Goal: Task Accomplishment & Management: Complete application form

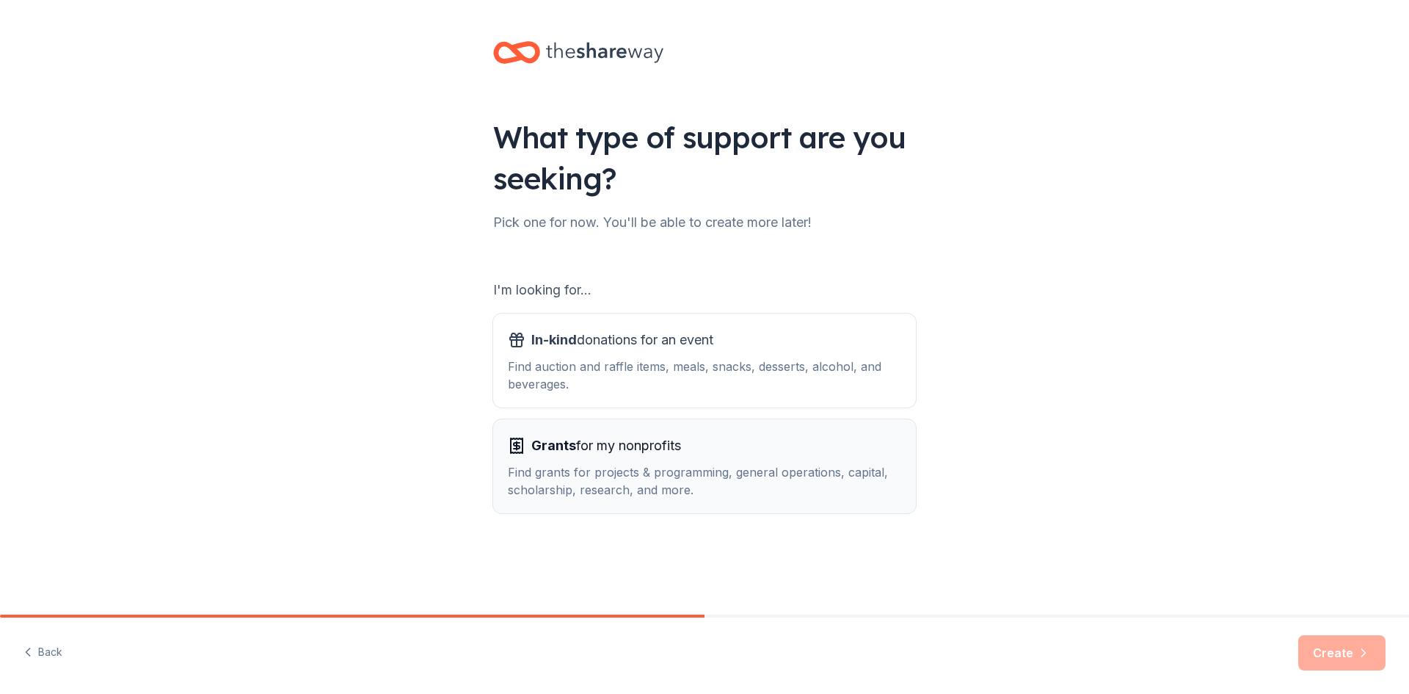
click at [578, 442] on span "Grants for my nonprofits" at bounding box center [606, 445] width 150 height 23
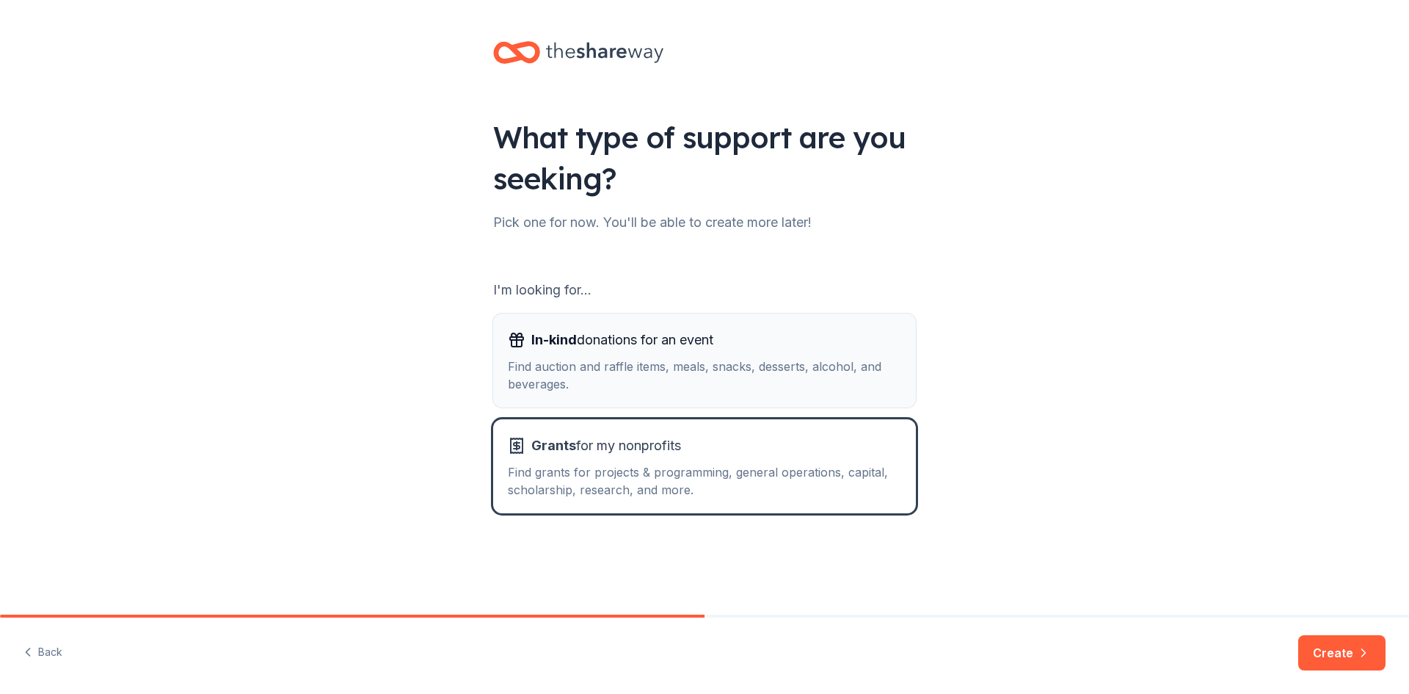
click at [620, 337] on span "In-kind donations for an event" at bounding box center [622, 339] width 182 height 23
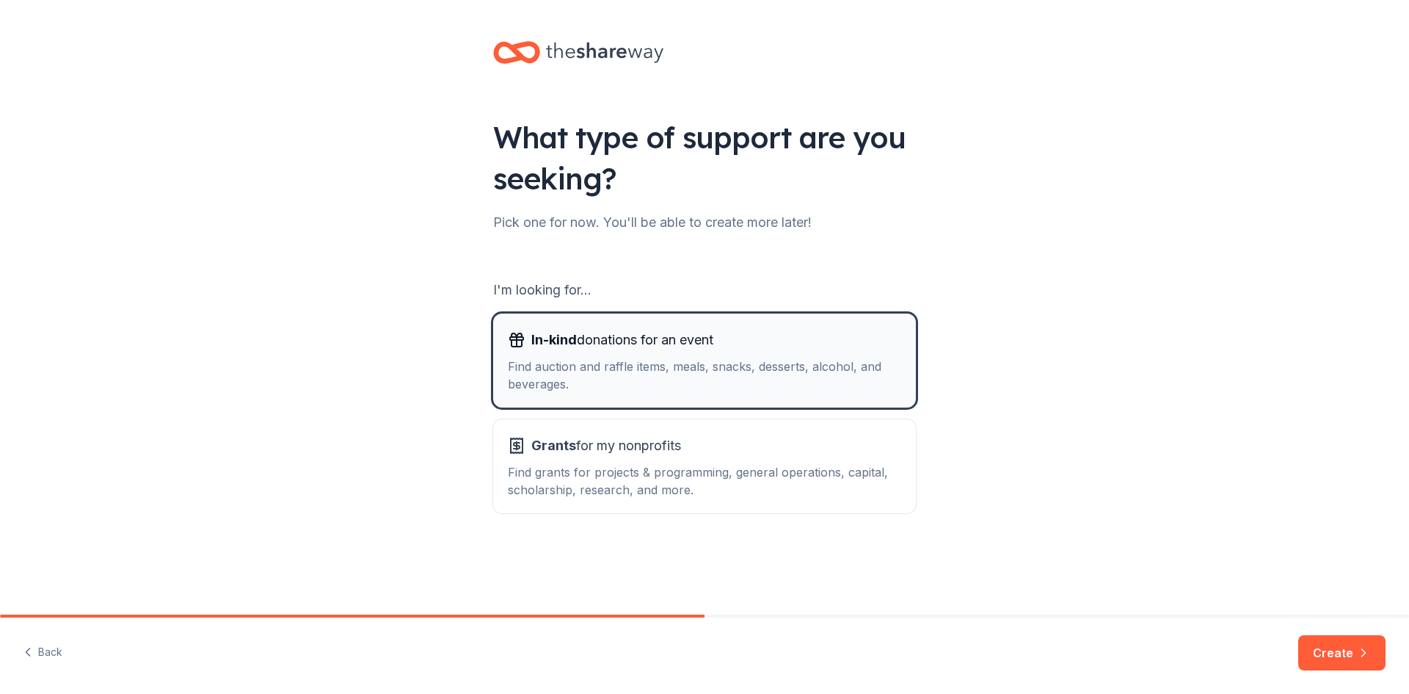
click at [601, 335] on span "In-kind donations for an event" at bounding box center [622, 339] width 182 height 23
click at [1322, 643] on button "Create" at bounding box center [1341, 652] width 87 height 35
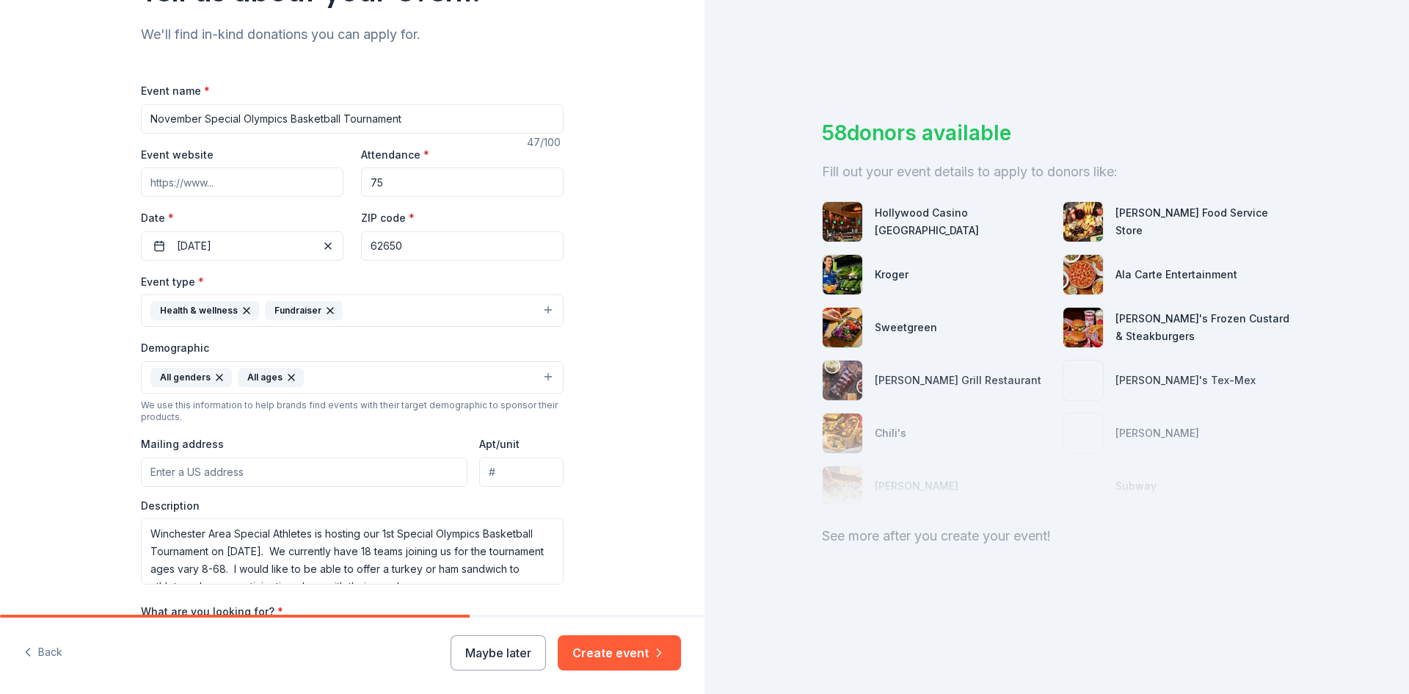
scroll to position [294, 0]
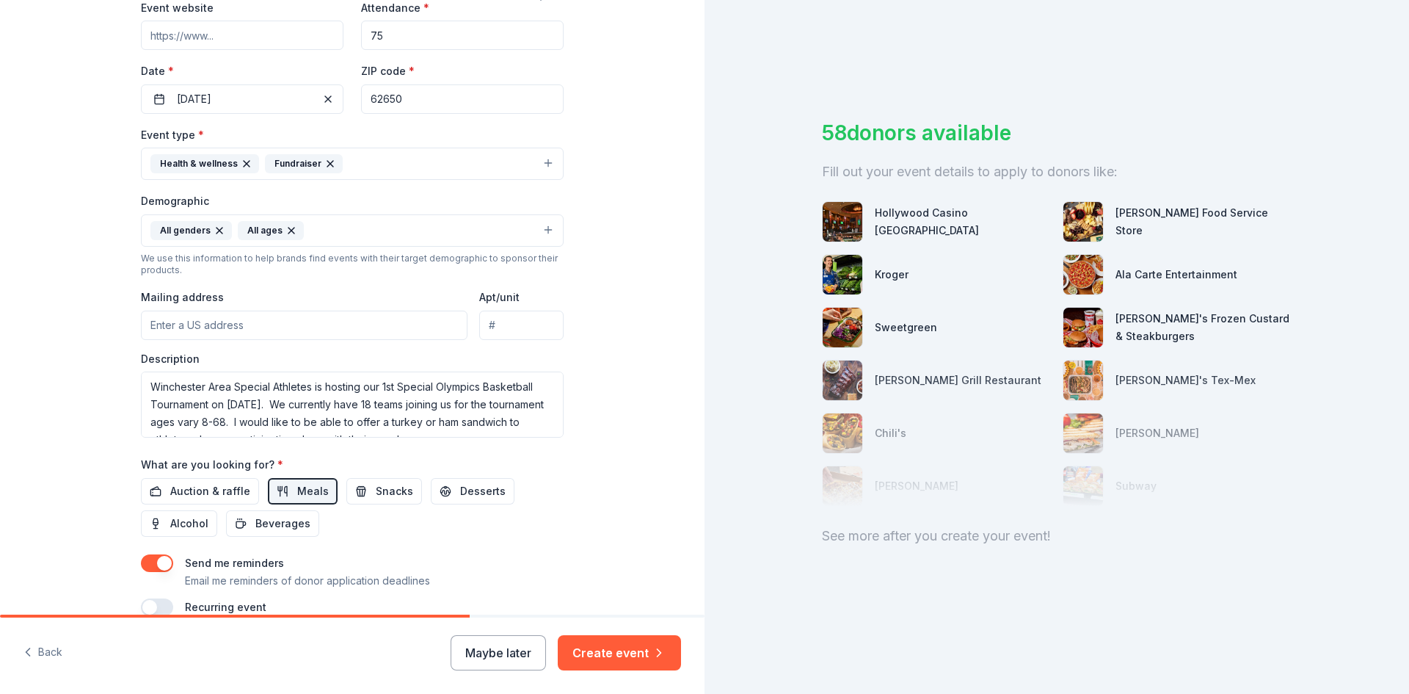
click at [225, 329] on input "Mailing address" at bounding box center [304, 324] width 327 height 29
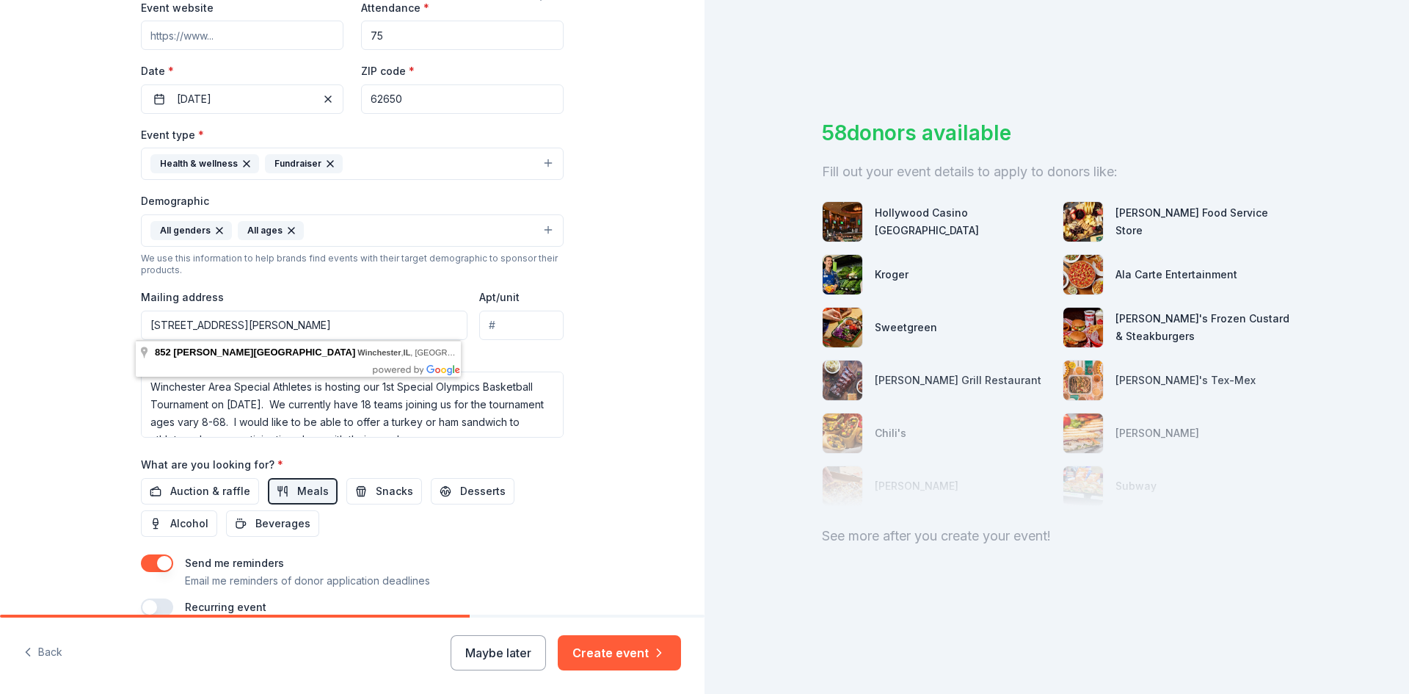
type input "852 Cannon Road Box 71 Winchester, IL 62694"
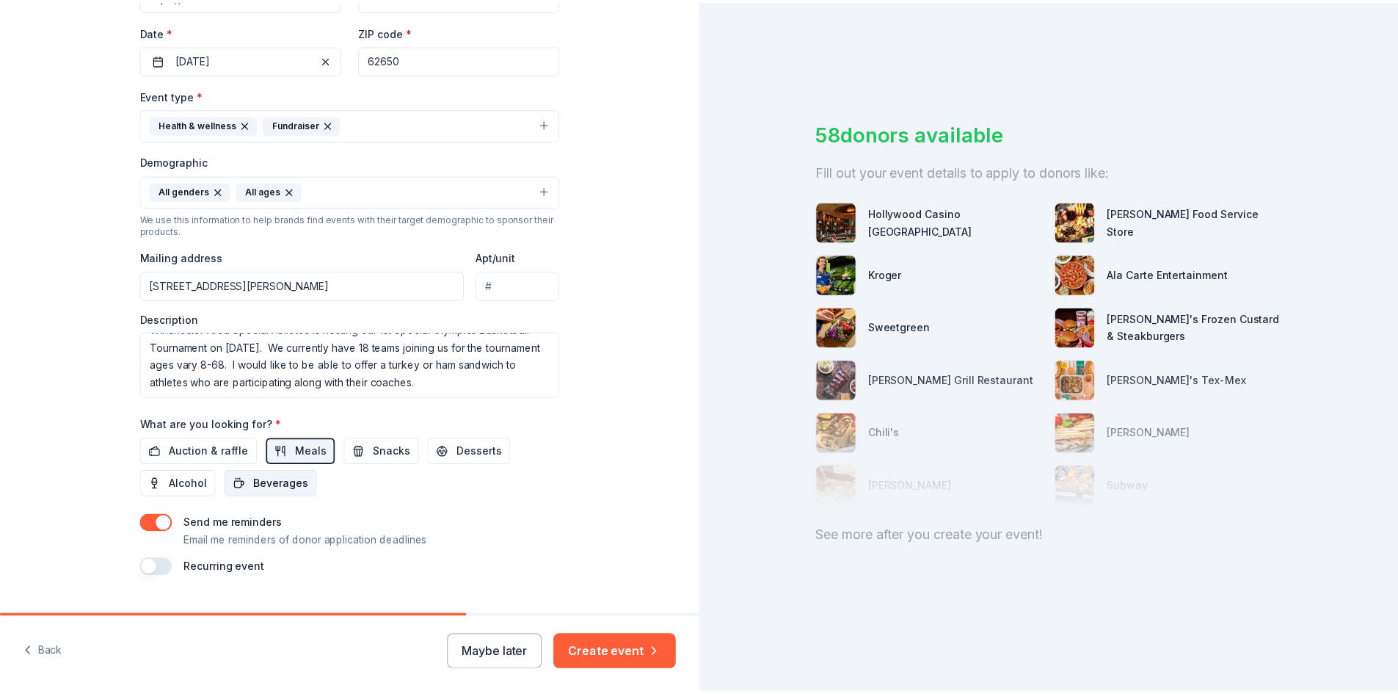
scroll to position [366, 0]
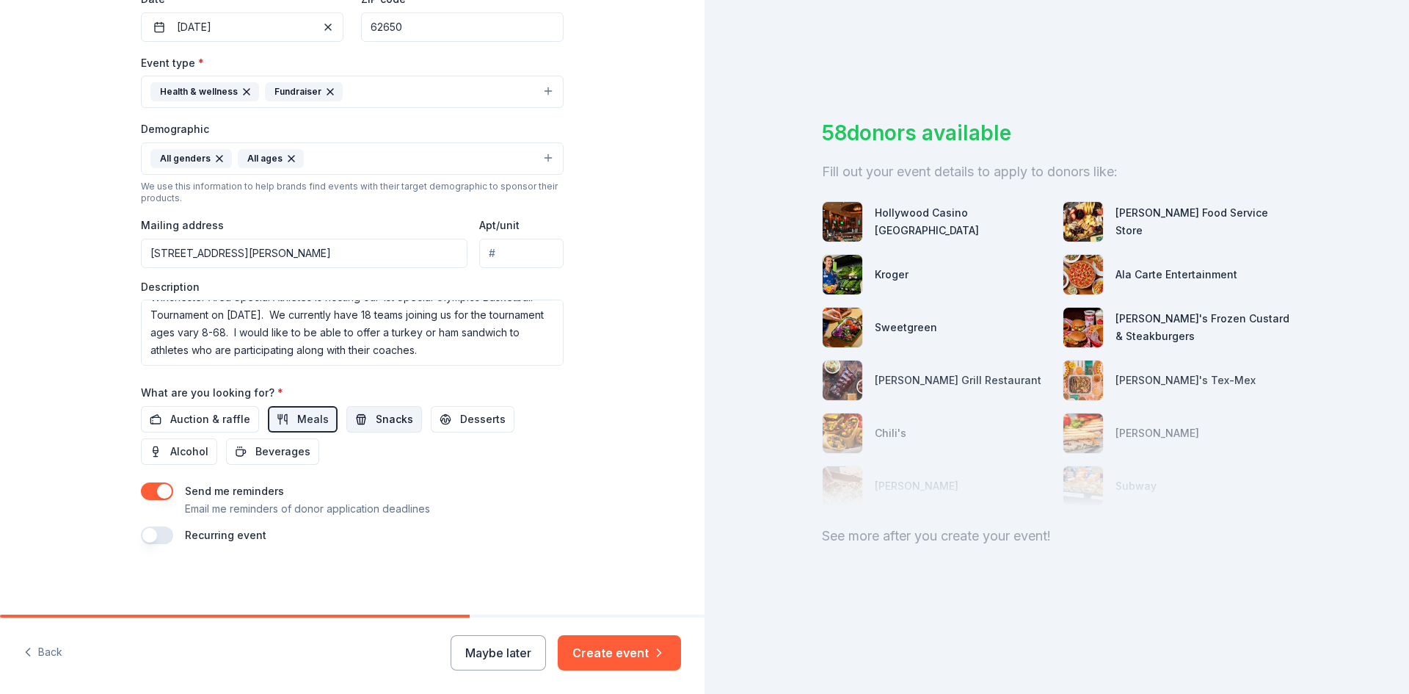
click at [376, 421] on span "Snacks" at bounding box center [394, 419] width 37 height 18
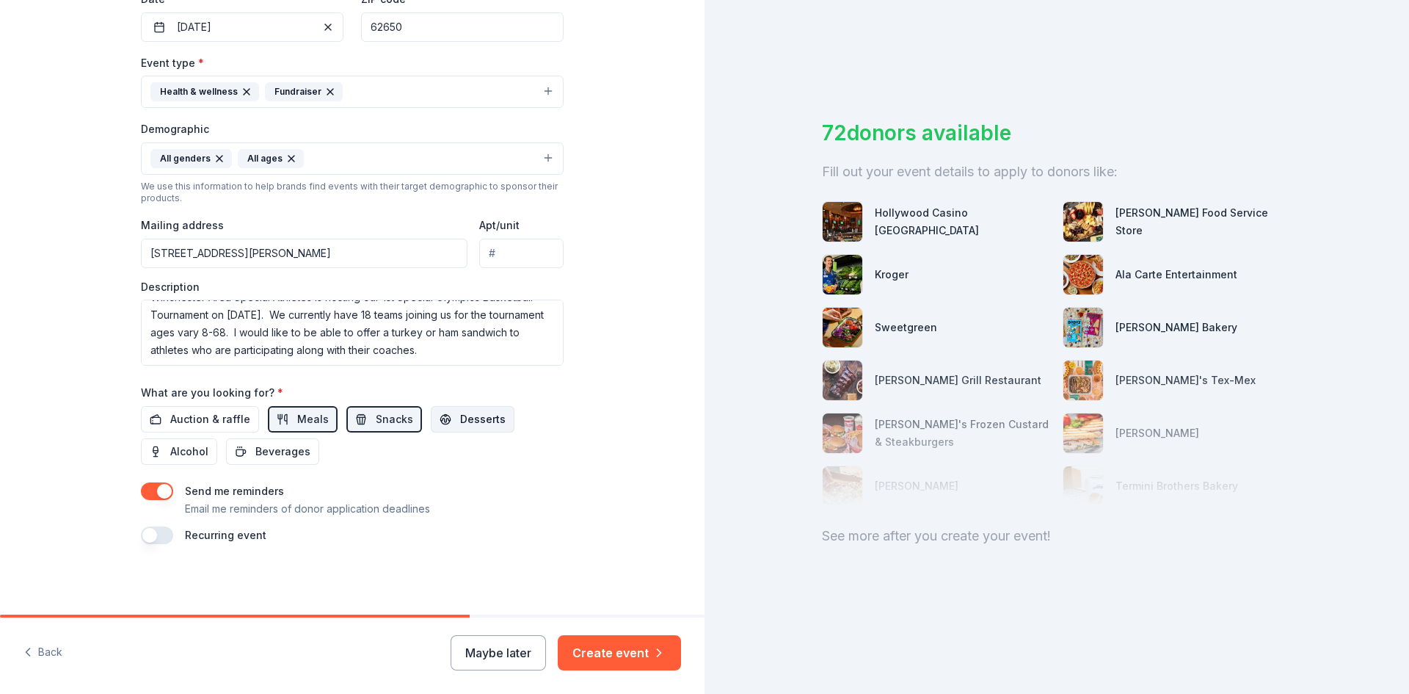
click at [460, 415] on span "Desserts" at bounding box center [483, 419] width 46 height 18
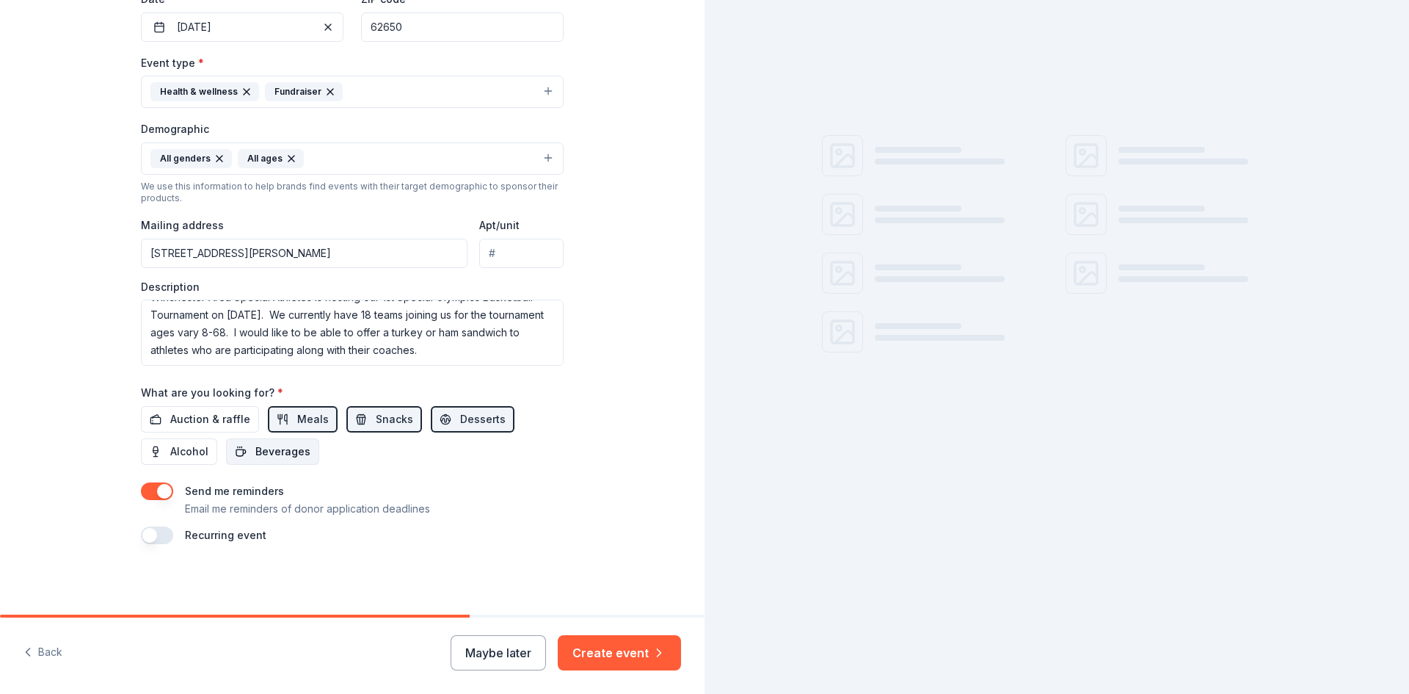
click at [265, 454] on span "Beverages" at bounding box center [282, 452] width 55 height 18
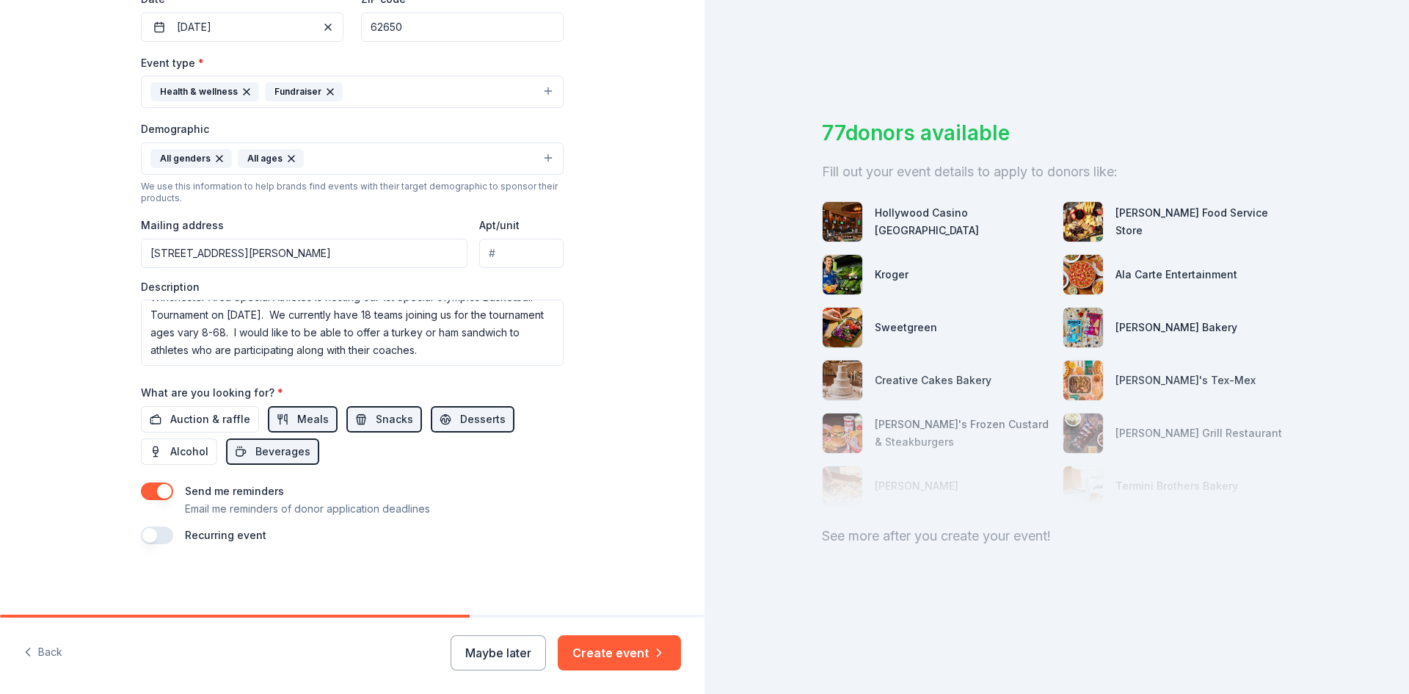
drag, startPoint x: 622, startPoint y: 650, endPoint x: 818, endPoint y: 555, distance: 217.6
click at [620, 650] on button "Create event" at bounding box center [619, 652] width 123 height 35
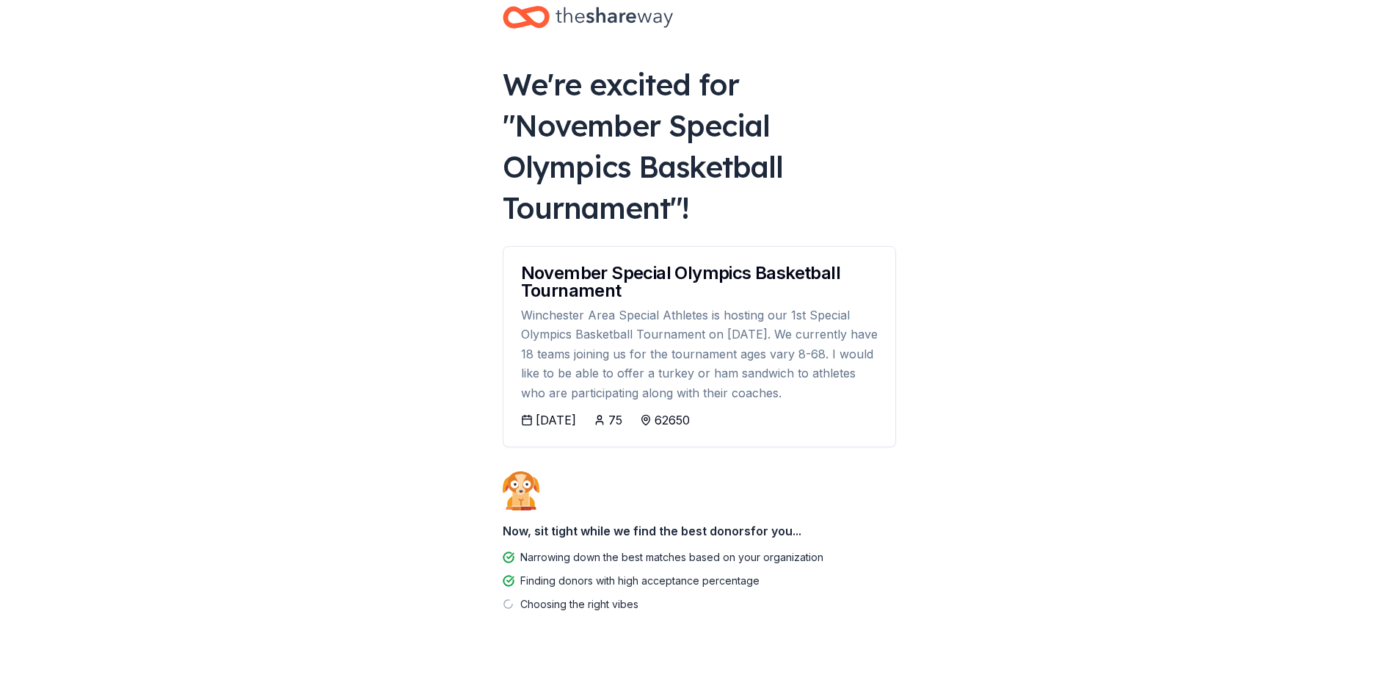
scroll to position [46, 0]
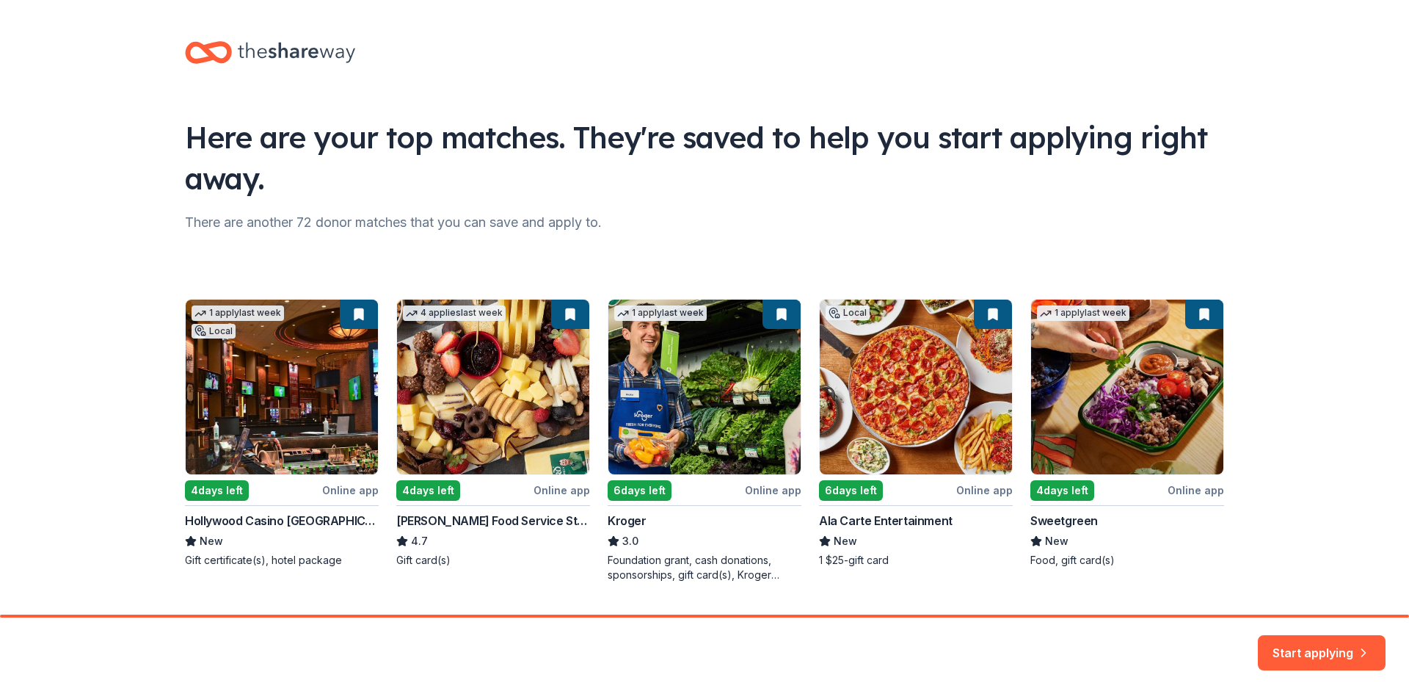
click at [497, 426] on div "1 apply last week Local 4 days left Online app Hollywood Casino Aurora New Gift…" at bounding box center [704, 440] width 1039 height 283
click at [440, 520] on div "1 apply last week Local 4 days left Online app Hollywood Casino Aurora New Gift…" at bounding box center [704, 440] width 1039 height 283
click at [1292, 644] on button "Start applying" at bounding box center [1322, 644] width 128 height 35
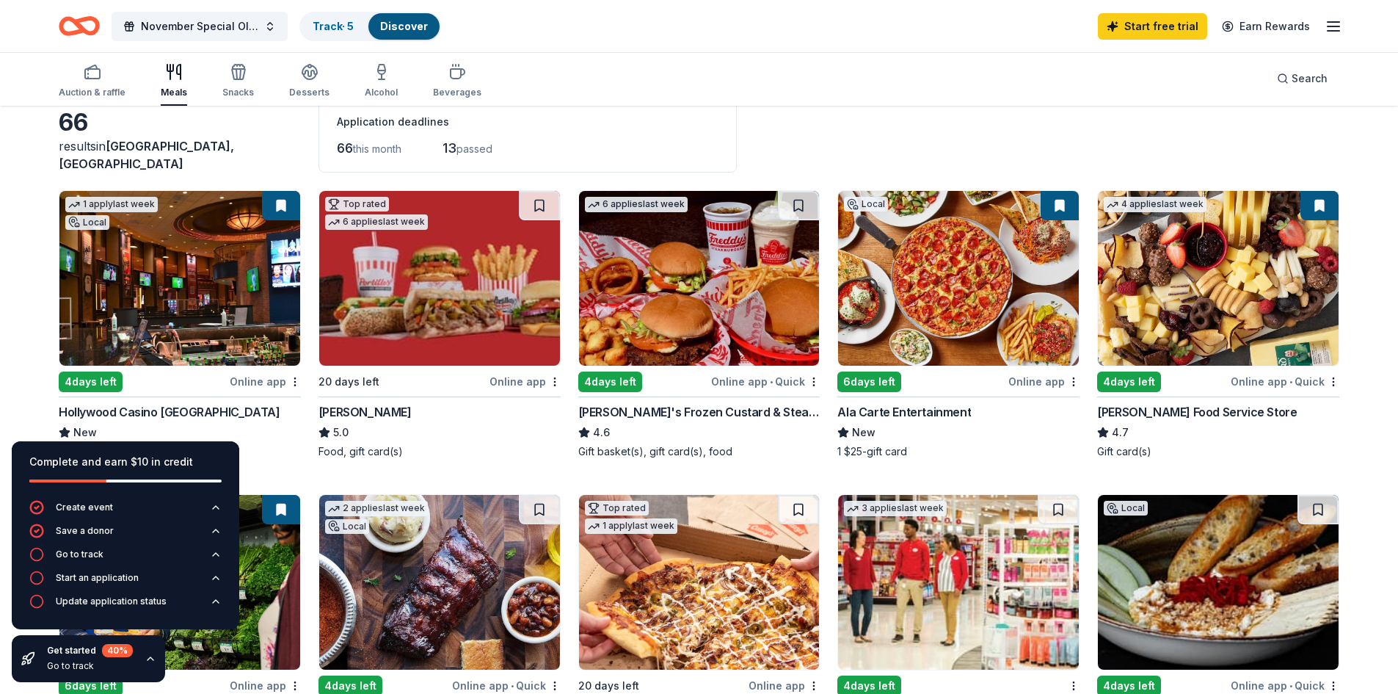
scroll to position [220, 0]
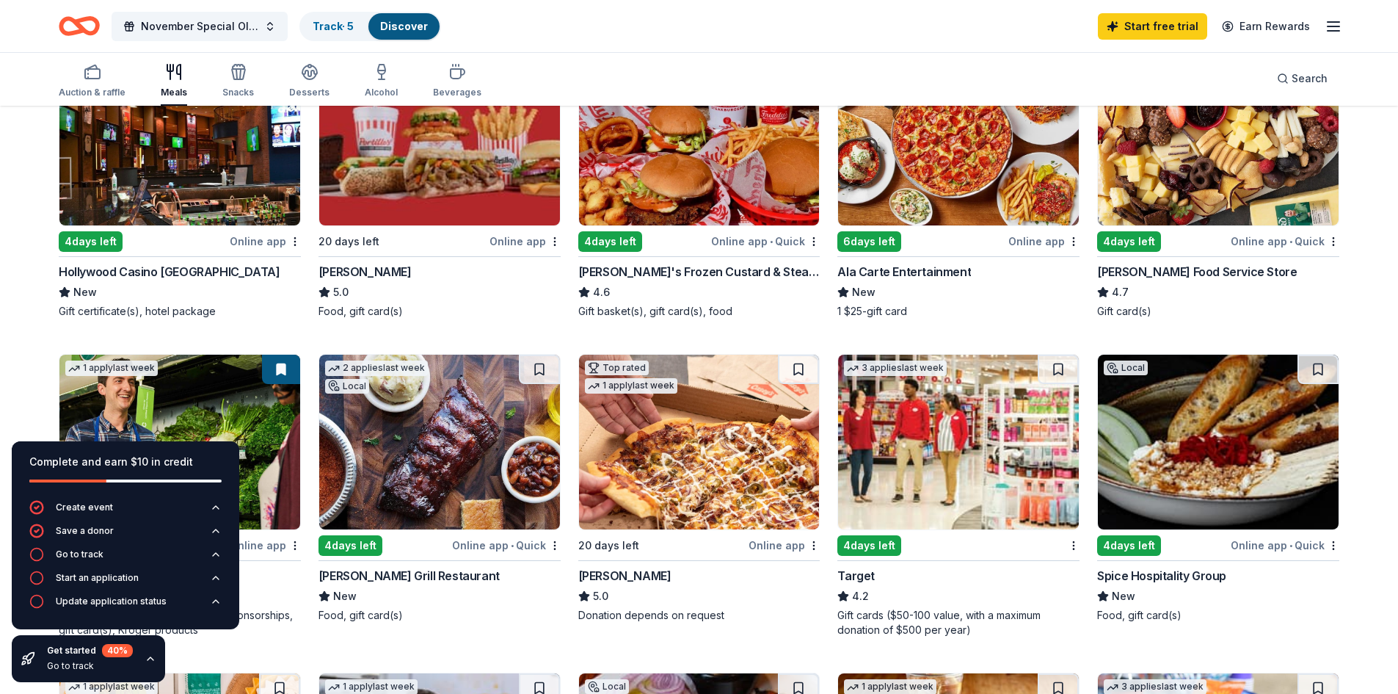
click at [1265, 241] on div "Online app • Quick" at bounding box center [1285, 241] width 109 height 18
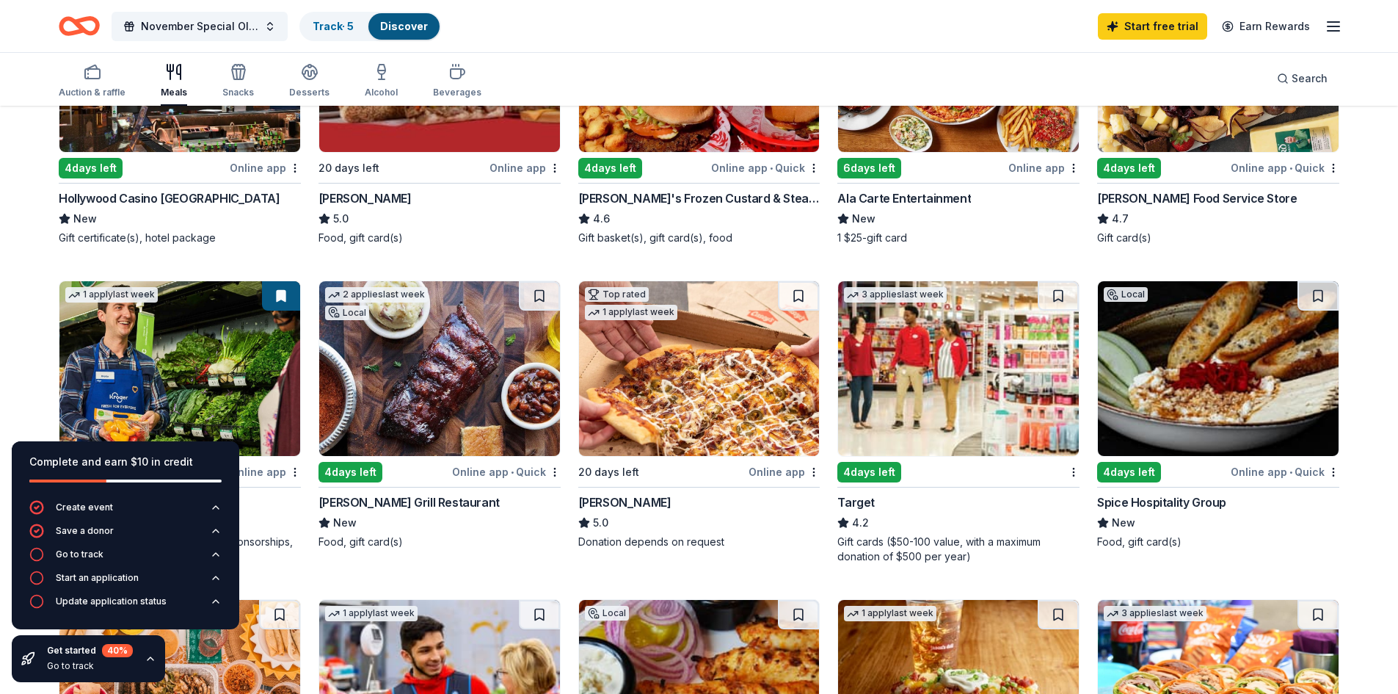
scroll to position [367, 0]
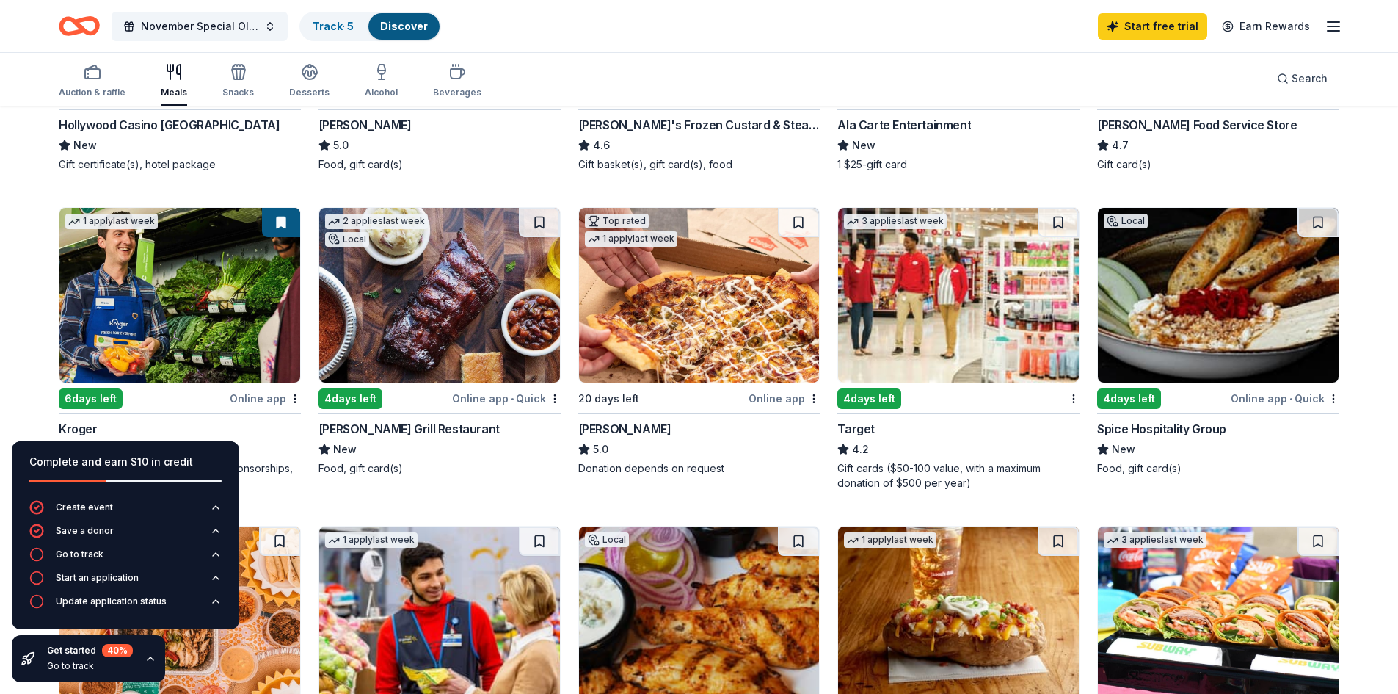
click at [876, 398] on div "4 days left" at bounding box center [869, 398] width 64 height 21
click at [777, 396] on div "Online app" at bounding box center [784, 398] width 71 height 18
click at [600, 424] on div "[PERSON_NAME]" at bounding box center [624, 429] width 93 height 18
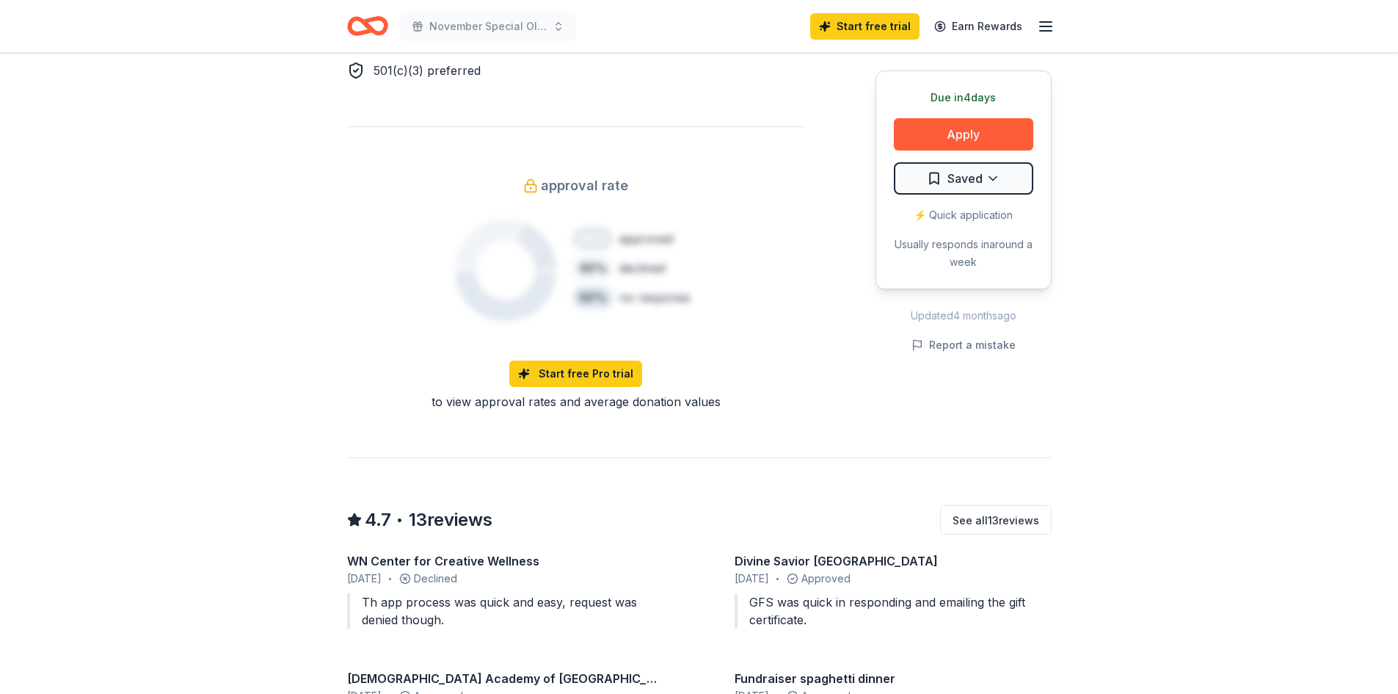
scroll to position [1101, 0]
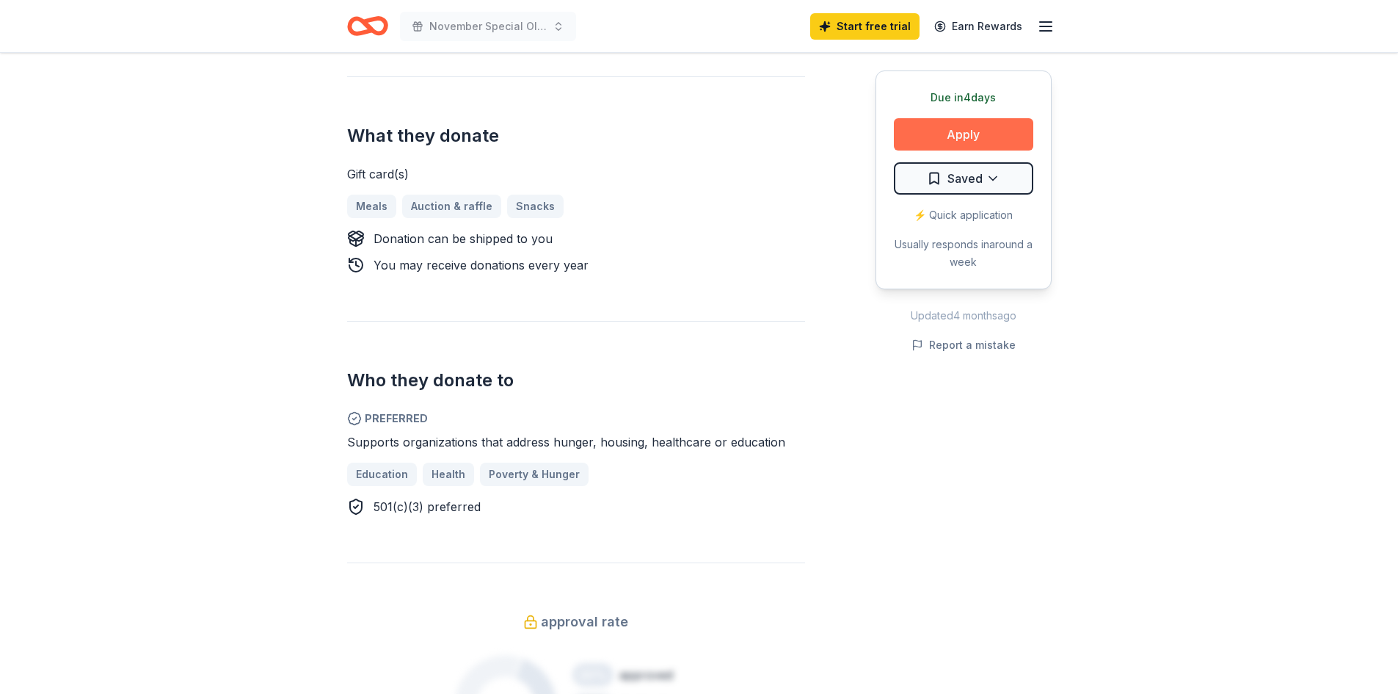
click at [986, 121] on button "Apply" at bounding box center [963, 134] width 139 height 32
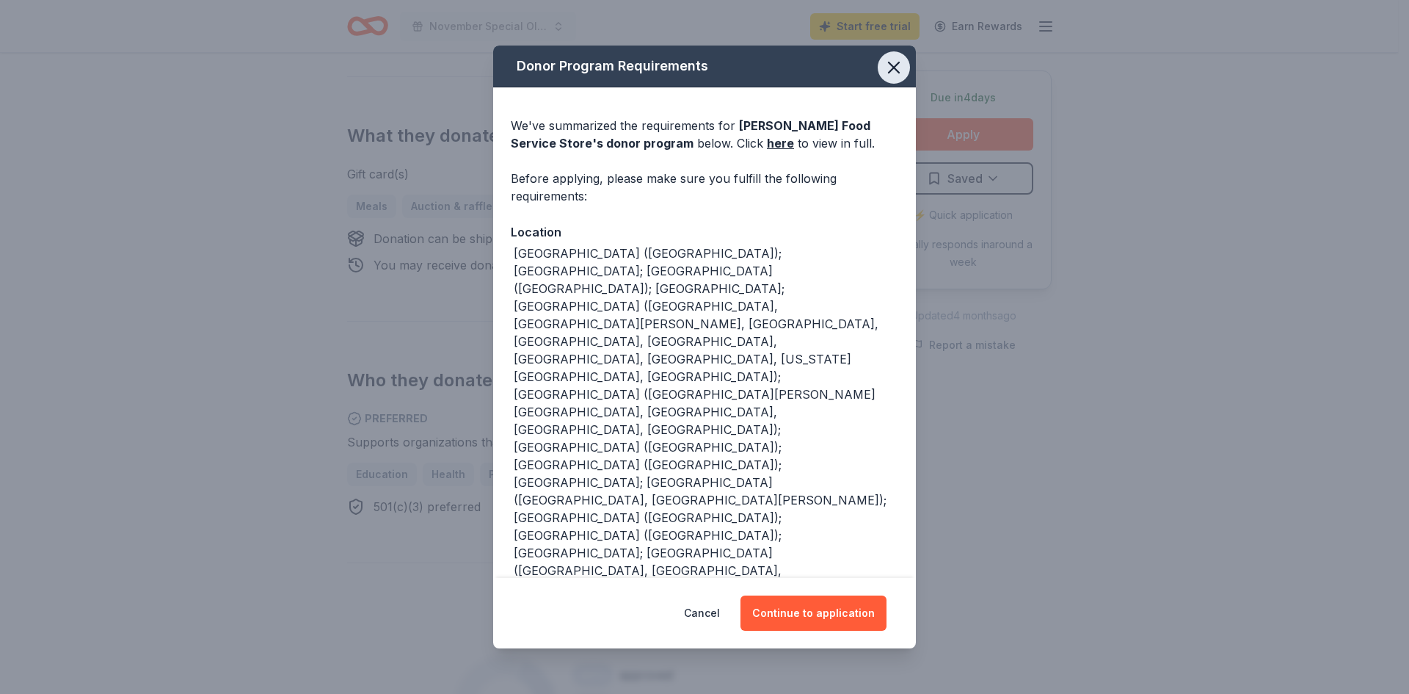
click at [884, 59] on icon "button" at bounding box center [894, 67] width 21 height 21
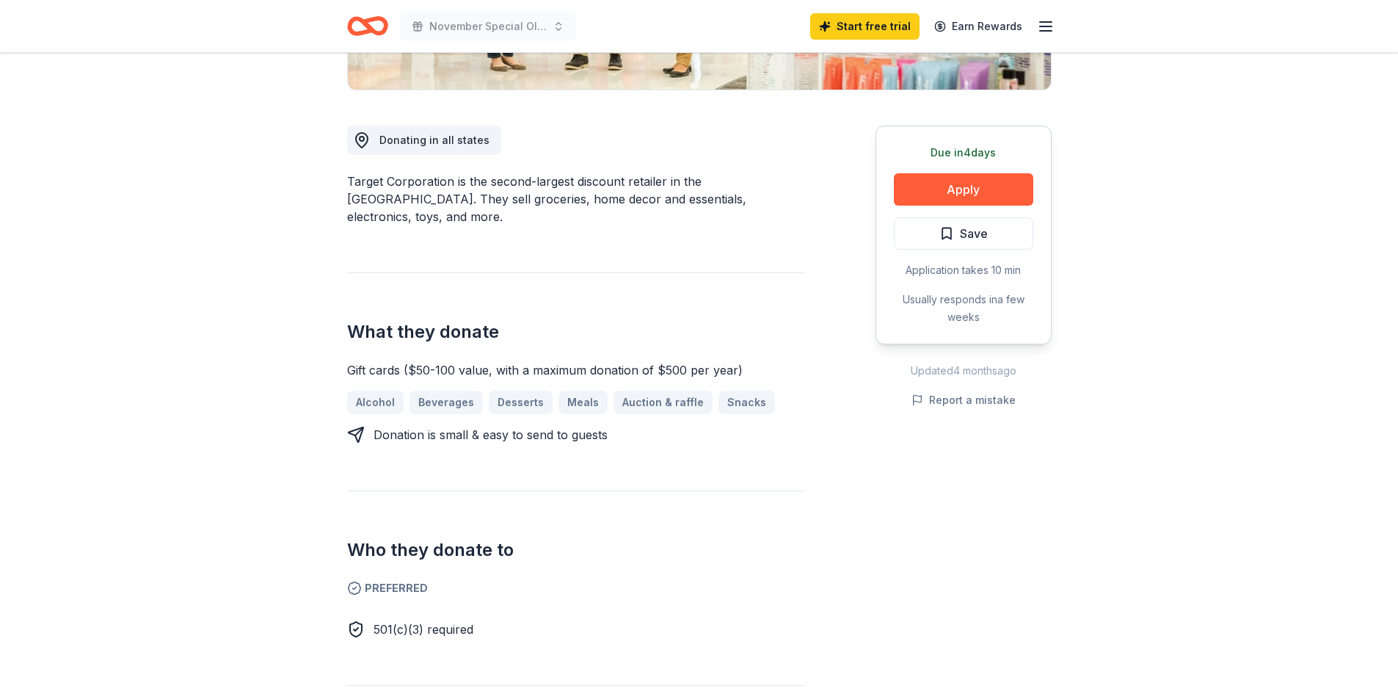
scroll to position [220, 0]
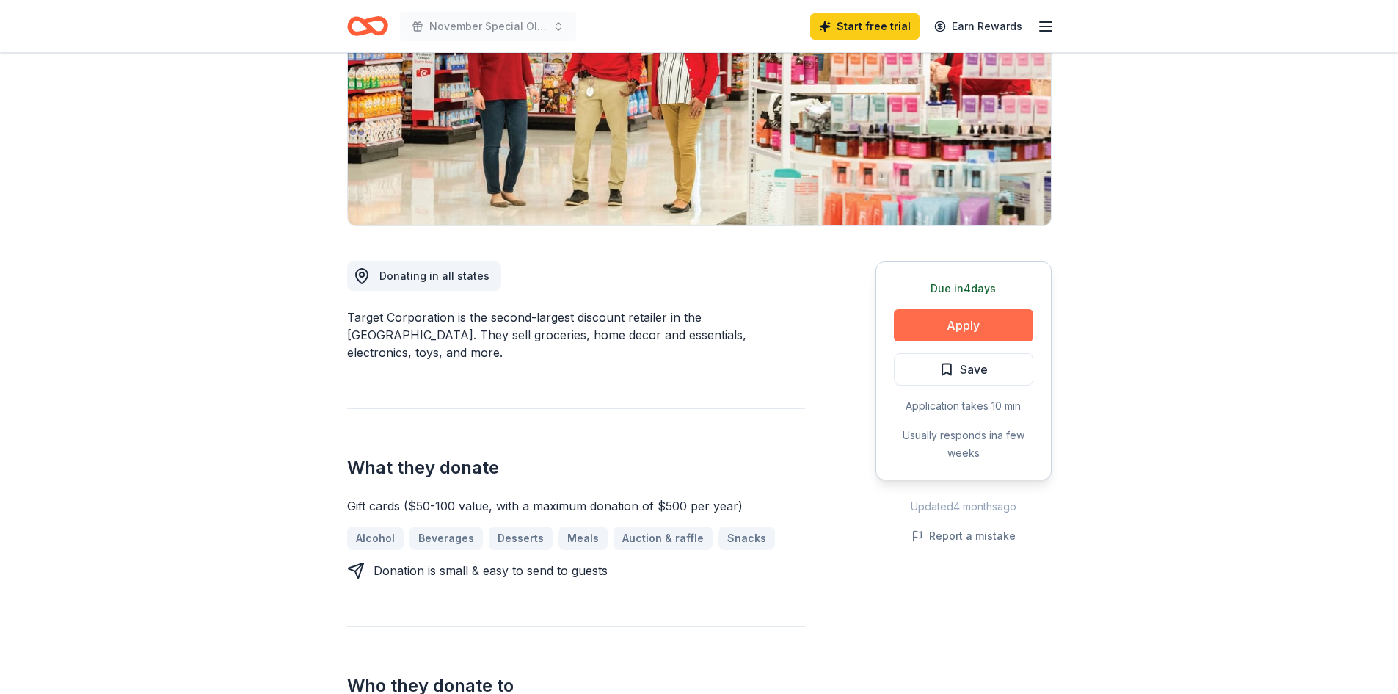
click at [974, 319] on button "Apply" at bounding box center [963, 325] width 139 height 32
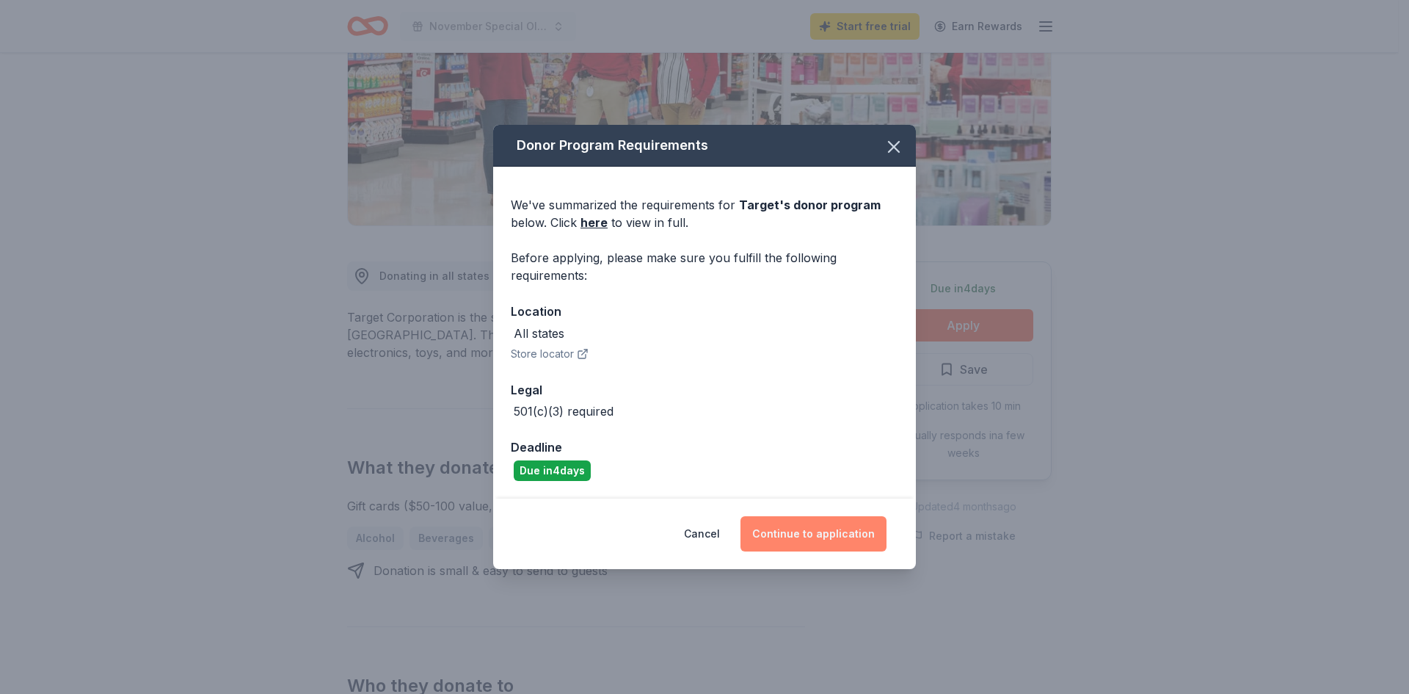
click at [846, 534] on button "Continue to application" at bounding box center [814, 533] width 146 height 35
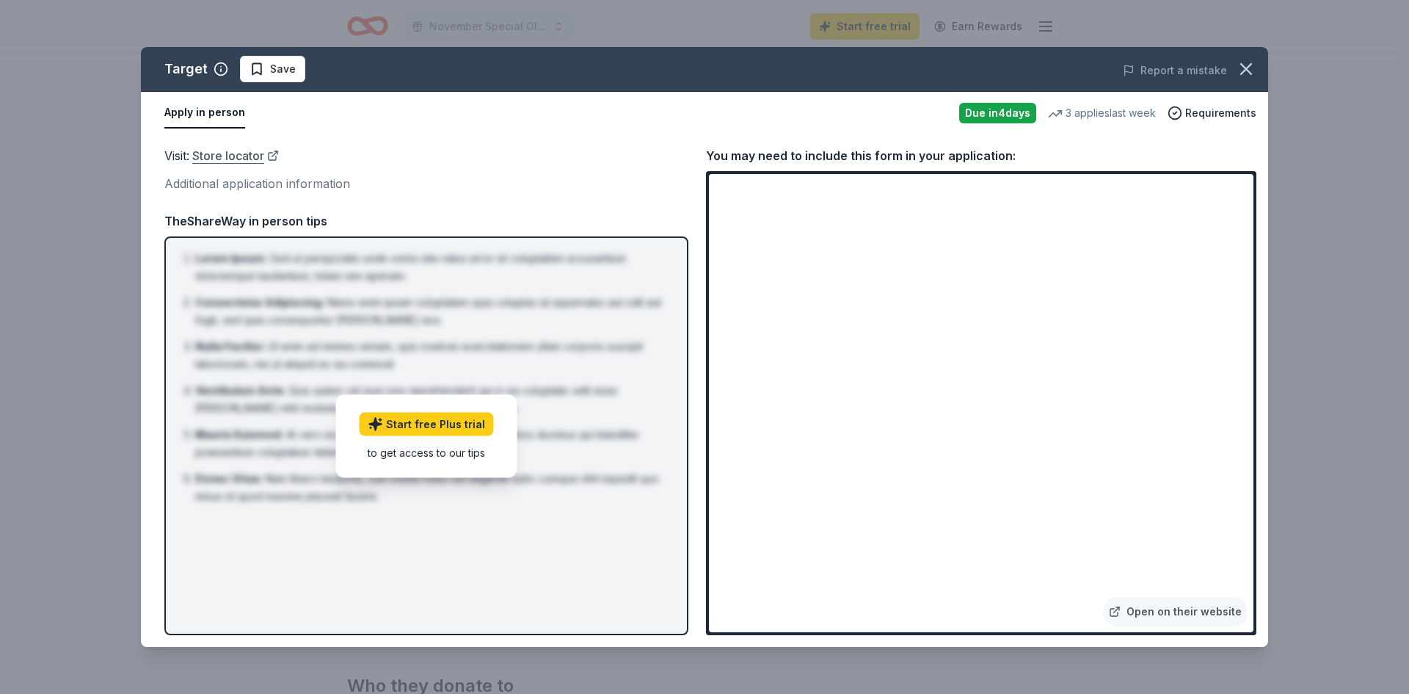
click at [207, 153] on link "Store locator" at bounding box center [235, 155] width 87 height 19
click at [1203, 613] on link "Open on their website" at bounding box center [1175, 611] width 145 height 29
drag, startPoint x: 259, startPoint y: 73, endPoint x: 267, endPoint y: 71, distance: 8.4
click at [259, 73] on span "Save" at bounding box center [273, 69] width 46 height 18
click at [1246, 67] on icon "button" at bounding box center [1246, 69] width 21 height 21
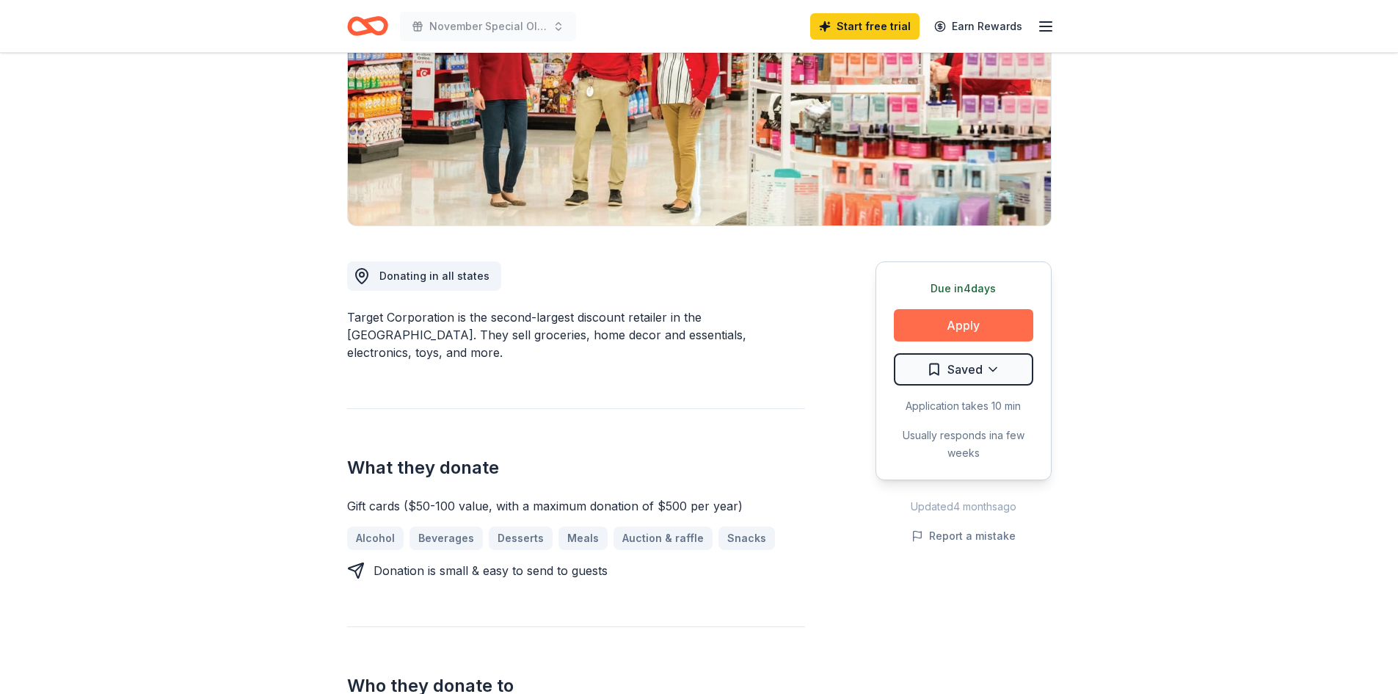
click at [970, 324] on button "Apply" at bounding box center [963, 325] width 139 height 32
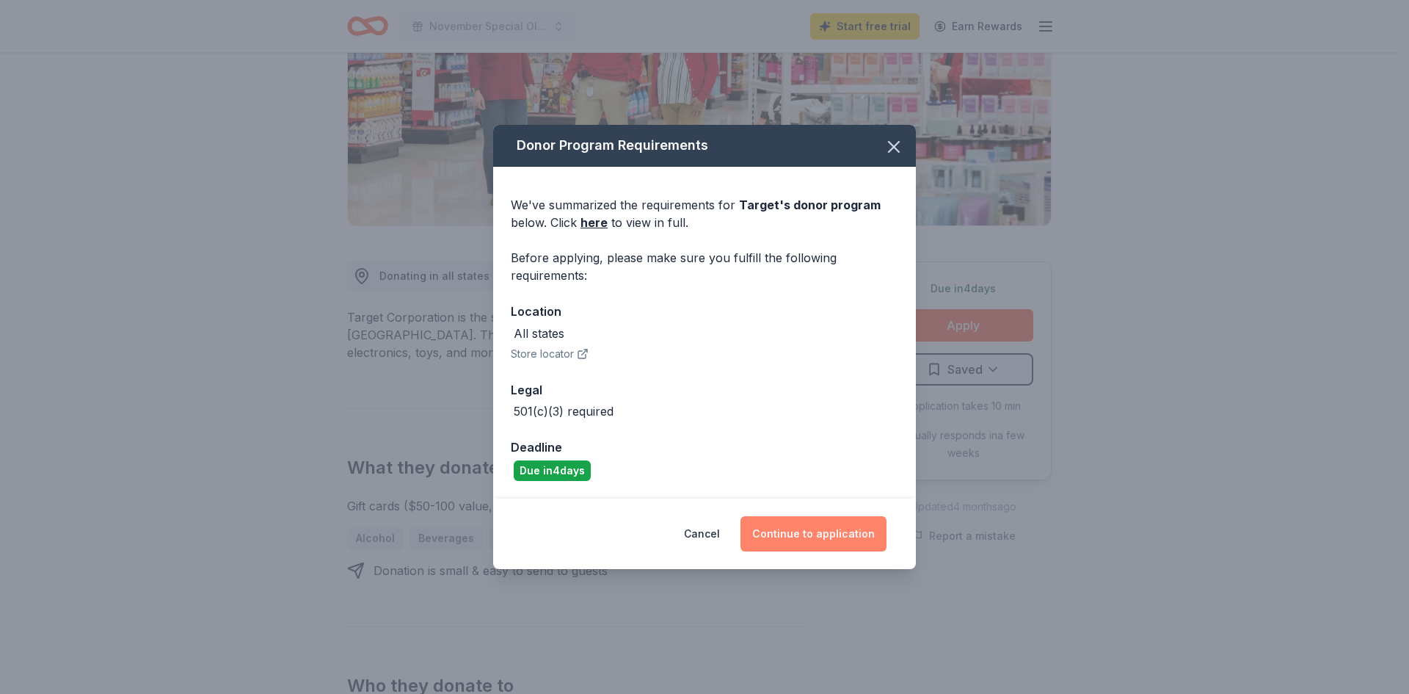
click at [835, 531] on button "Continue to application" at bounding box center [814, 533] width 146 height 35
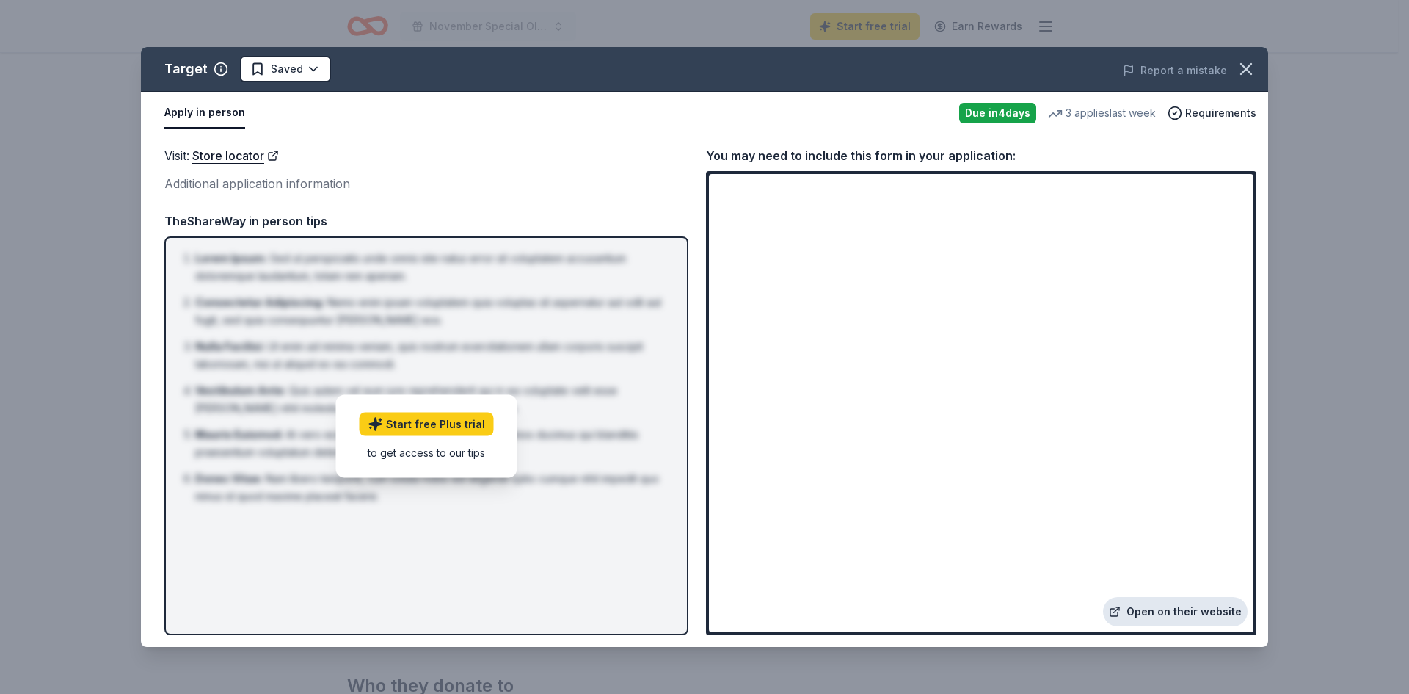
click at [1182, 610] on link "Open on their website" at bounding box center [1175, 611] width 145 height 29
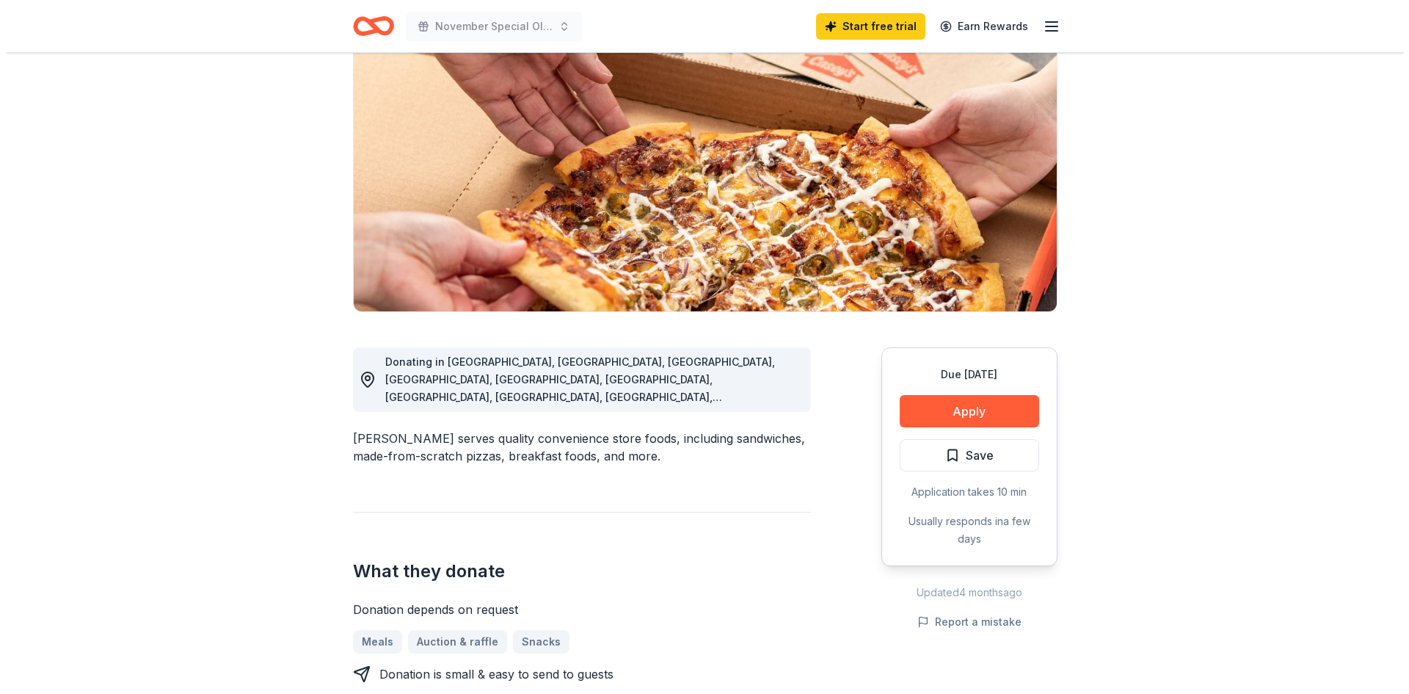
scroll to position [147, 0]
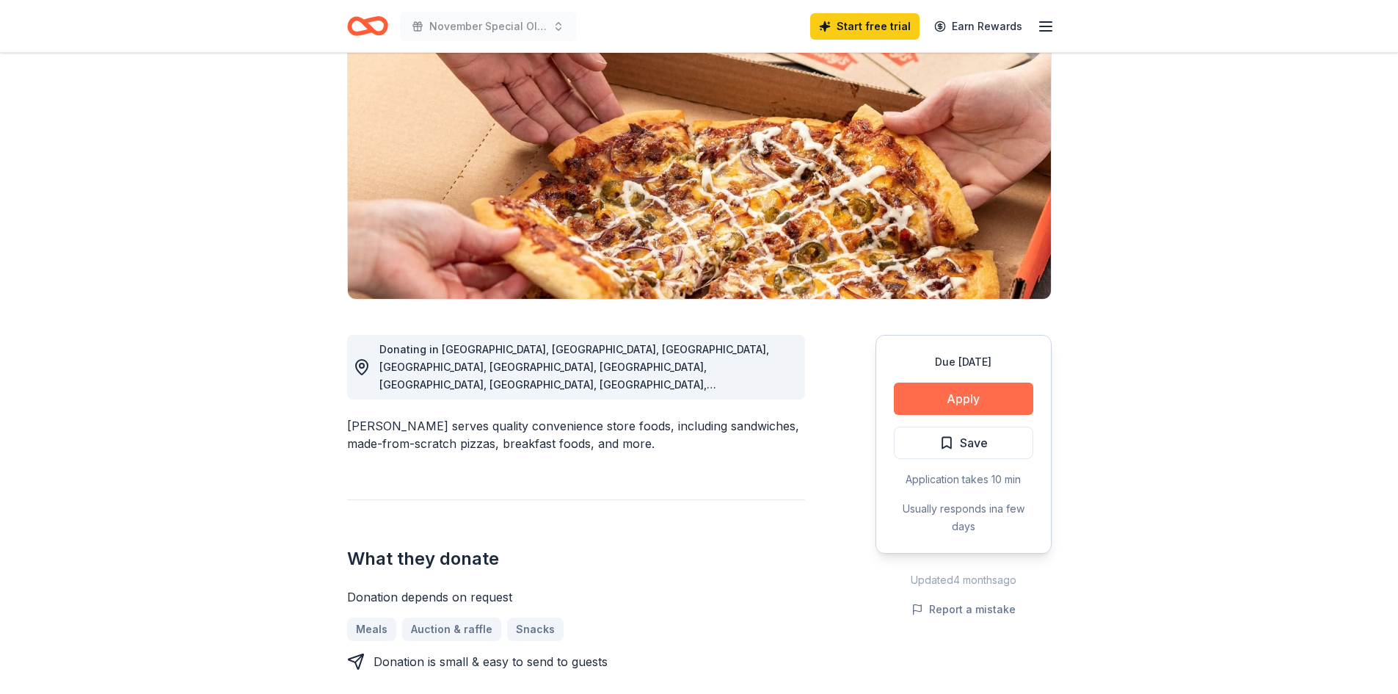
click at [982, 390] on button "Apply" at bounding box center [963, 398] width 139 height 32
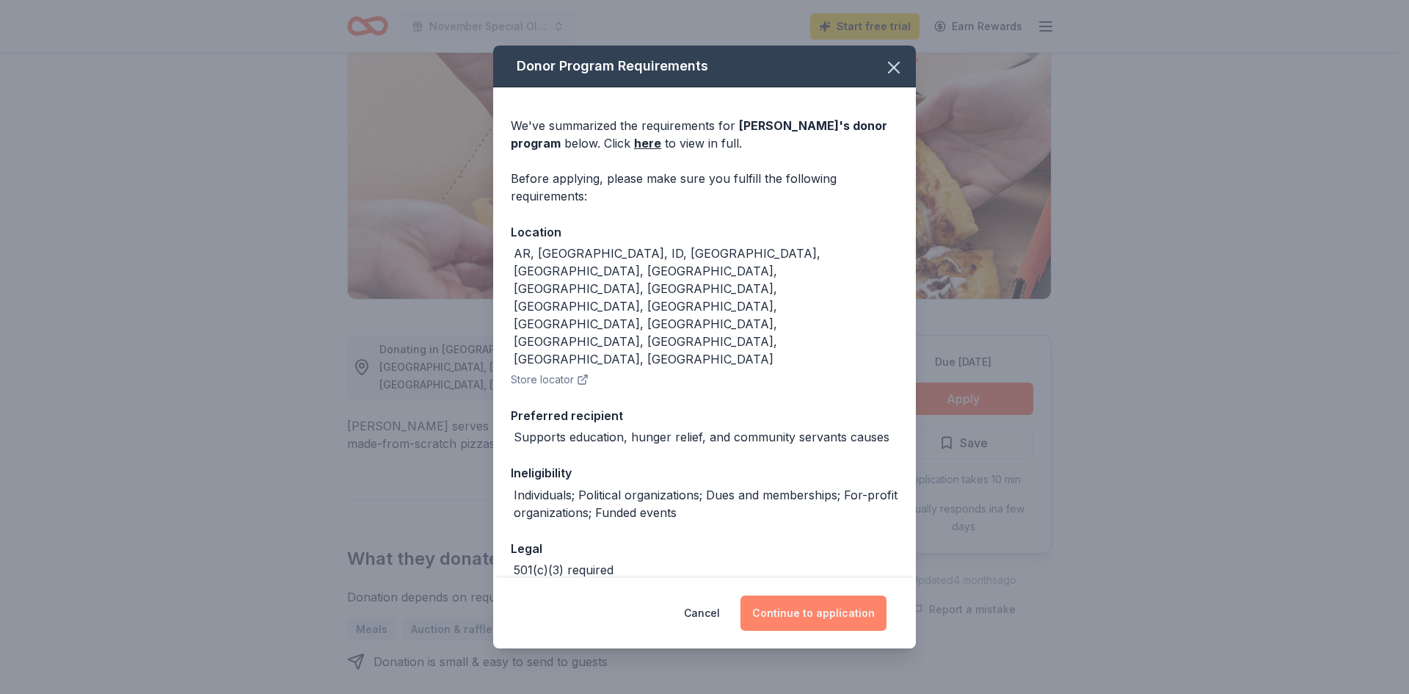
click at [801, 604] on button "Continue to application" at bounding box center [814, 612] width 146 height 35
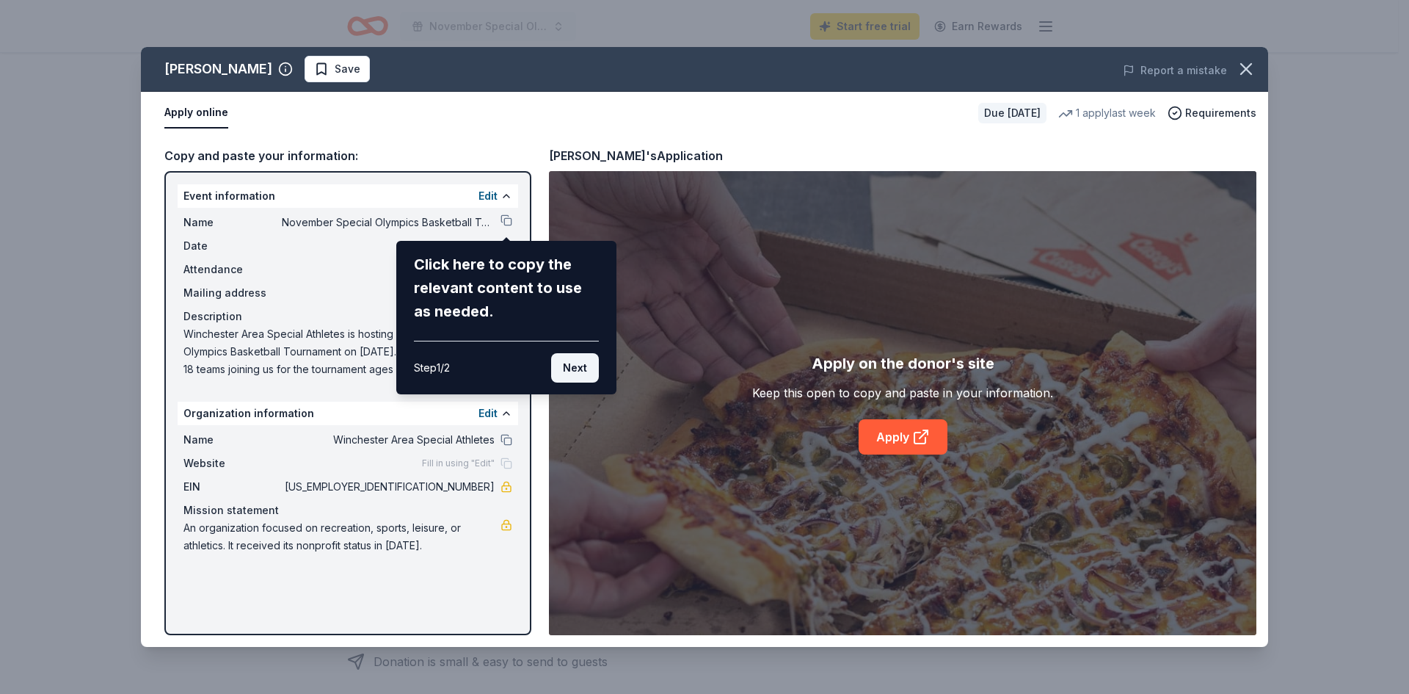
click at [575, 366] on button "Next" at bounding box center [575, 367] width 48 height 29
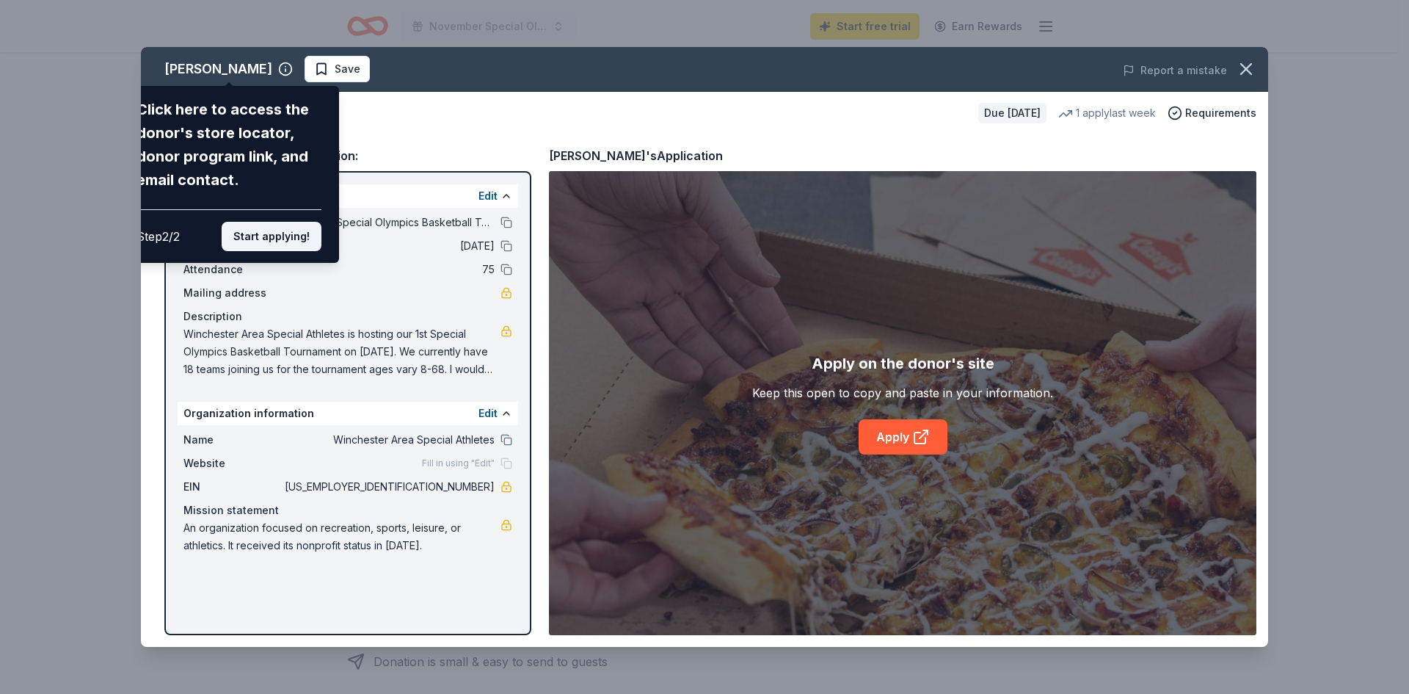
click at [269, 232] on button "Start applying!" at bounding box center [272, 236] width 100 height 29
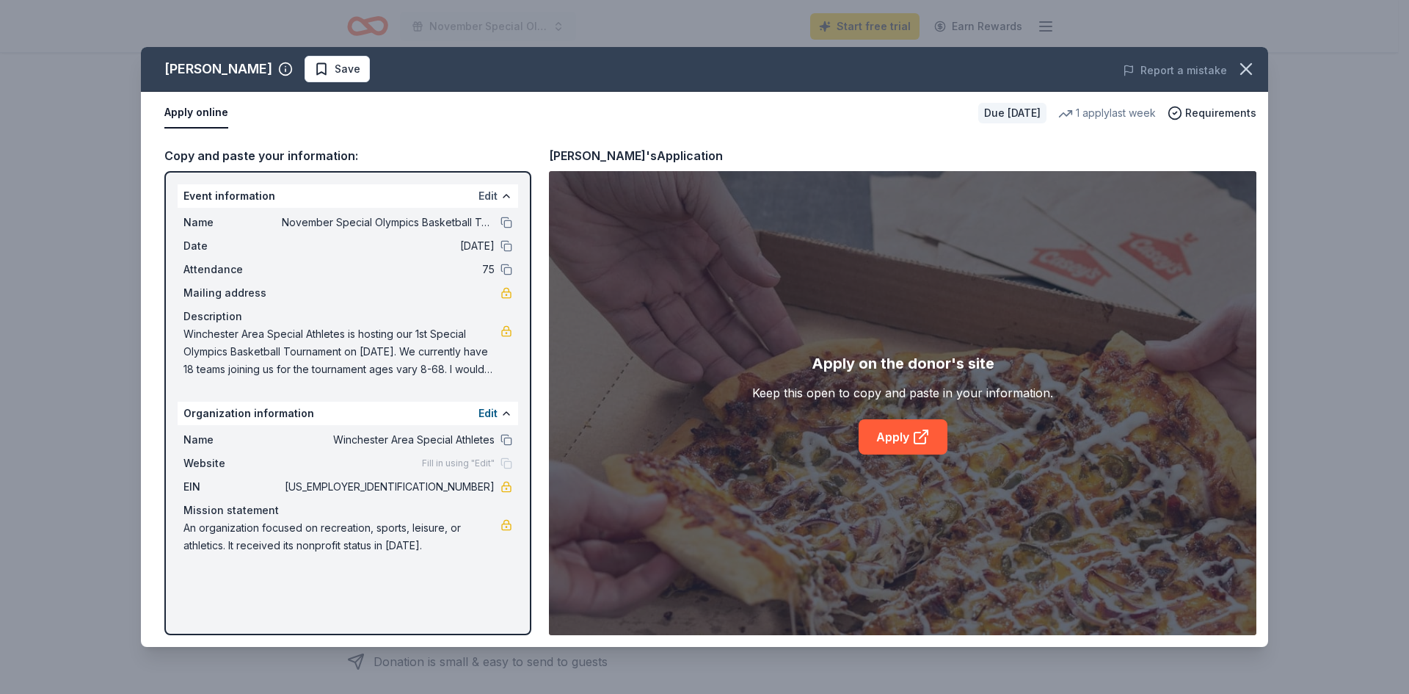
click at [490, 194] on button "Edit" at bounding box center [488, 196] width 19 height 18
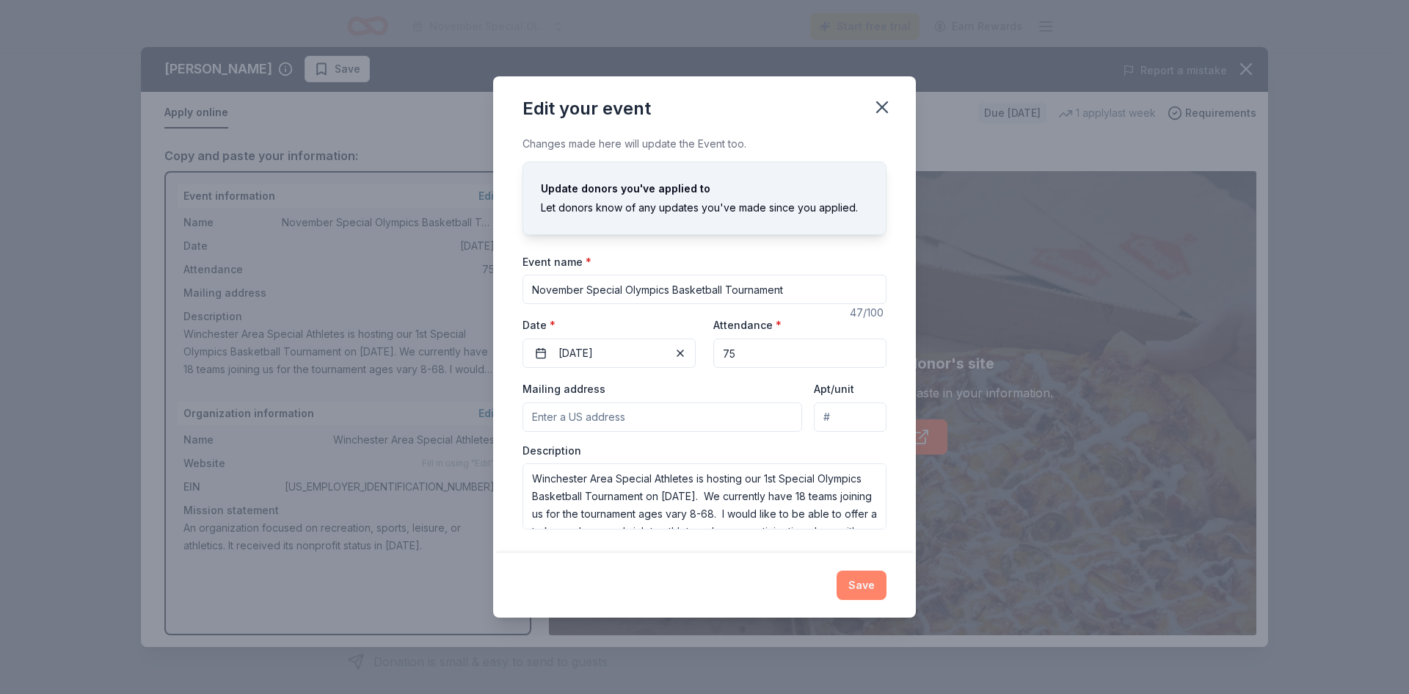
click at [862, 581] on button "Save" at bounding box center [862, 584] width 50 height 29
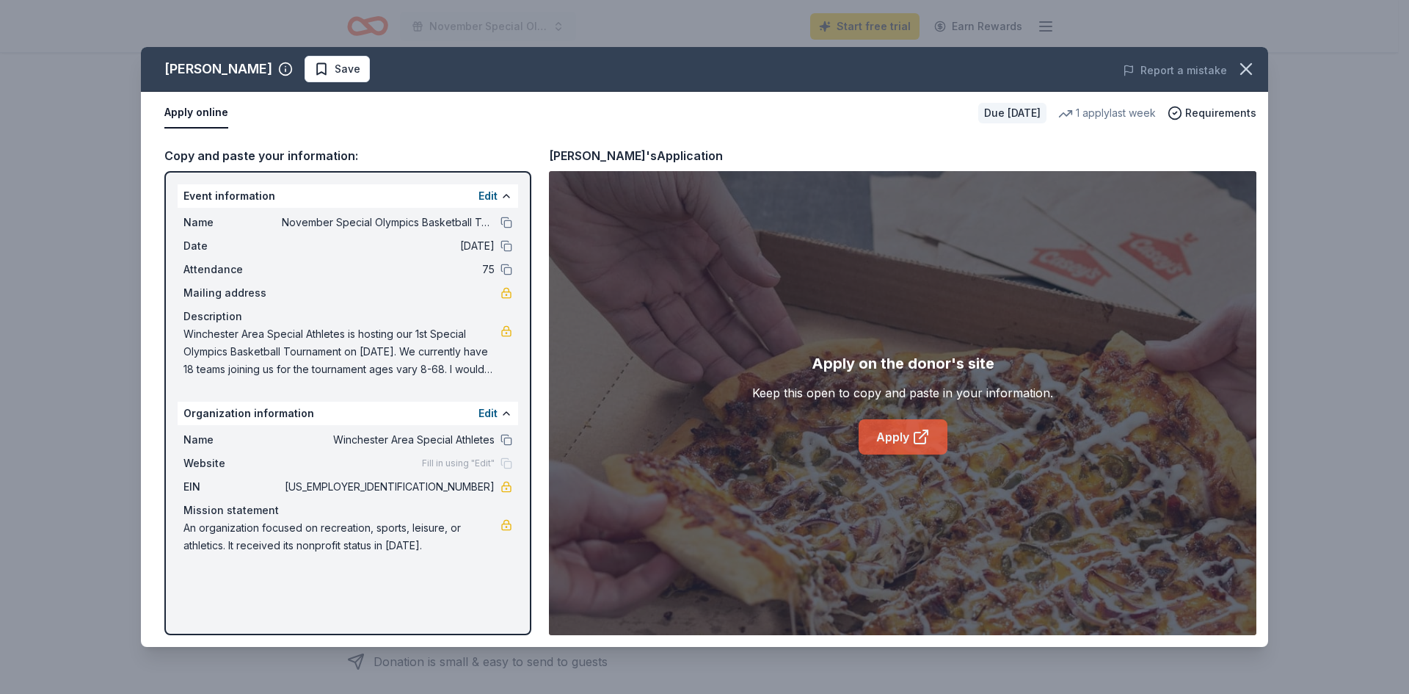
click at [900, 434] on link "Apply" at bounding box center [903, 436] width 89 height 35
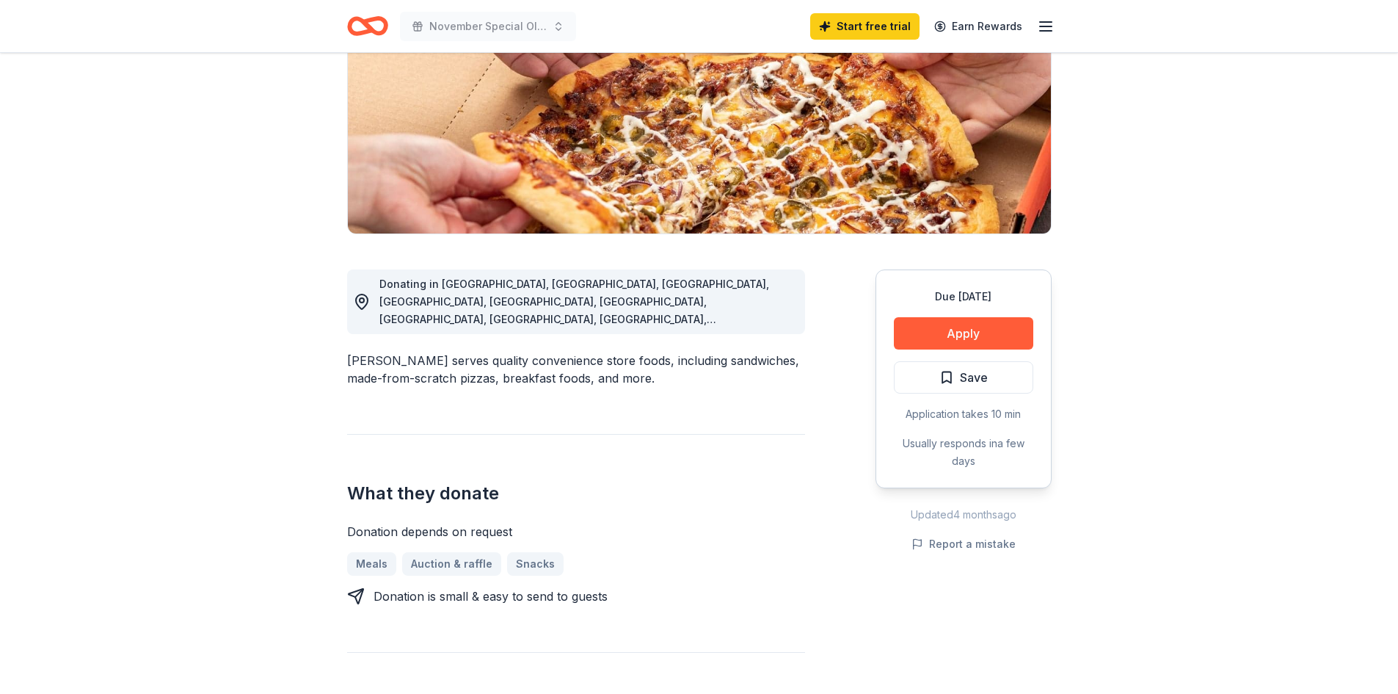
scroll to position [220, 0]
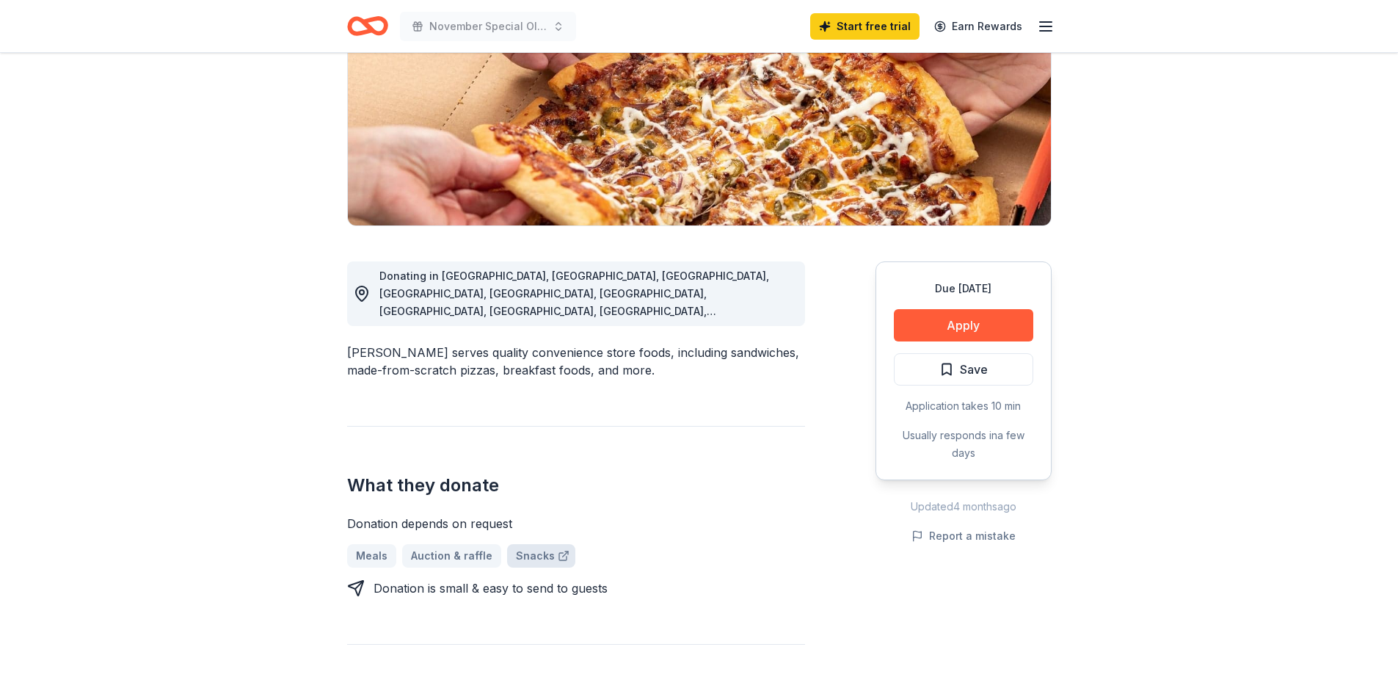
click at [525, 544] on link "Snacks" at bounding box center [541, 555] width 68 height 23
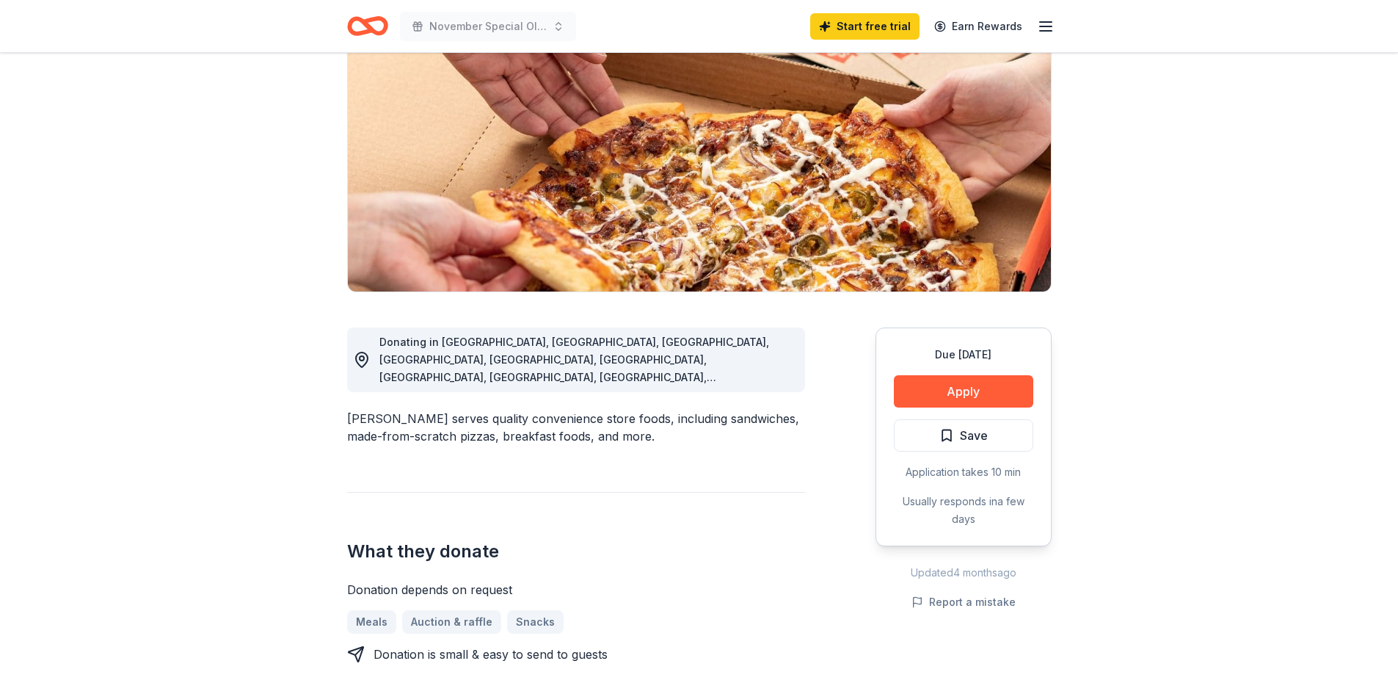
scroll to position [0, 0]
